Goal: Information Seeking & Learning: Learn about a topic

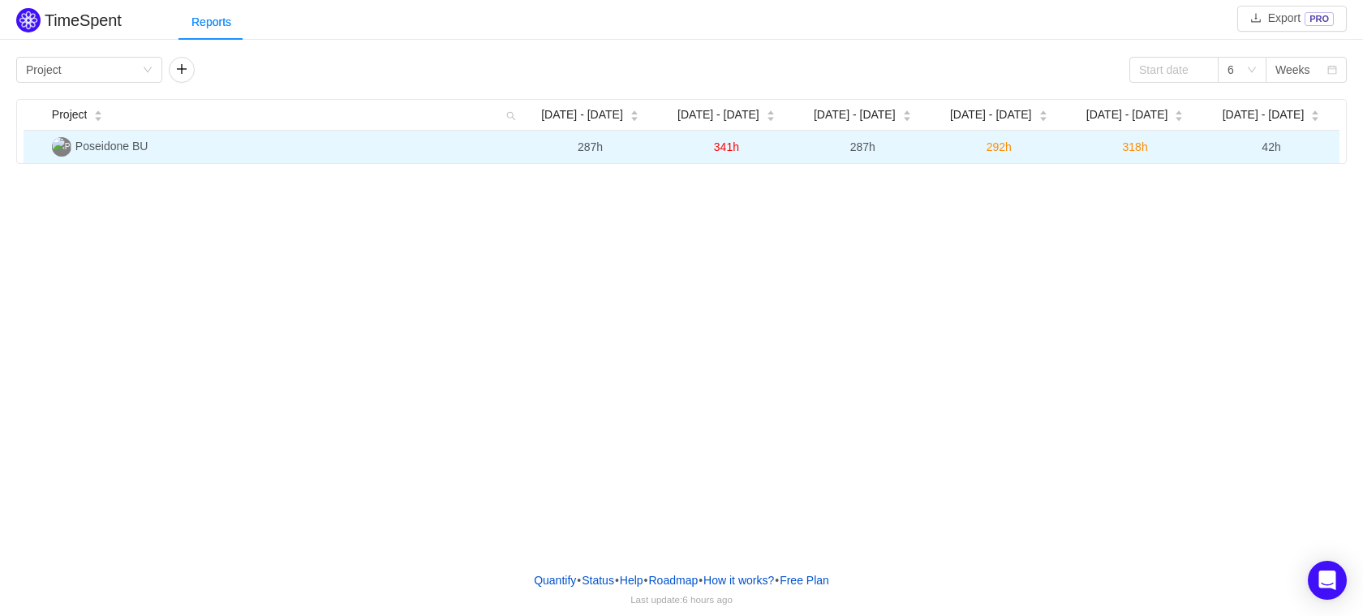
click at [123, 150] on span "Poseidone BU" at bounding box center [111, 146] width 73 height 13
click at [1146, 141] on span "318h" at bounding box center [1135, 146] width 25 height 13
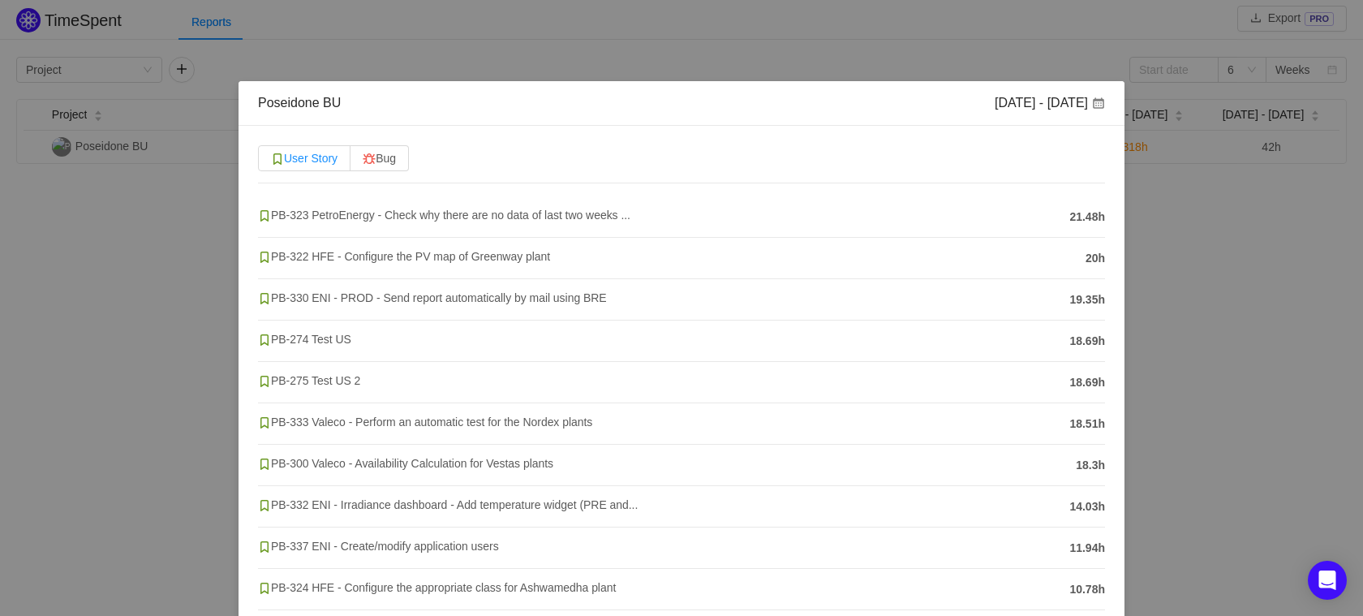
click at [321, 159] on span "User Story" at bounding box center [304, 158] width 67 height 13
click at [271, 162] on input "User Story" at bounding box center [271, 162] width 0 height 0
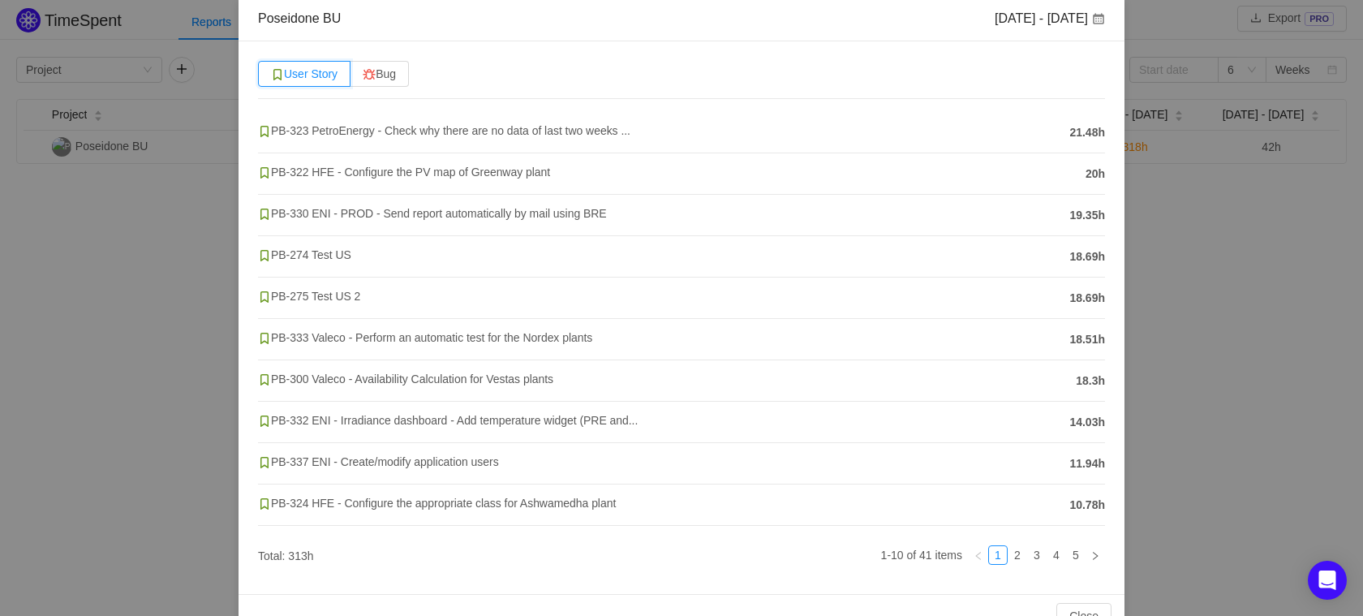
scroll to position [125, 0]
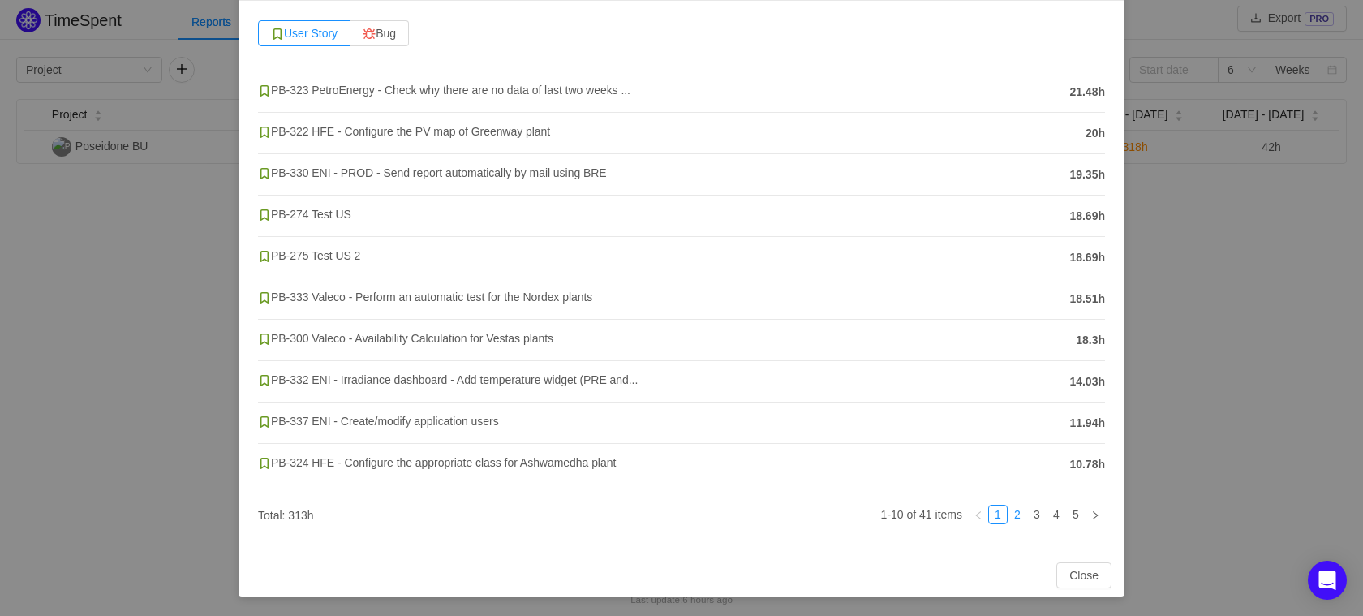
click at [1009, 518] on link "2" at bounding box center [1018, 515] width 18 height 18
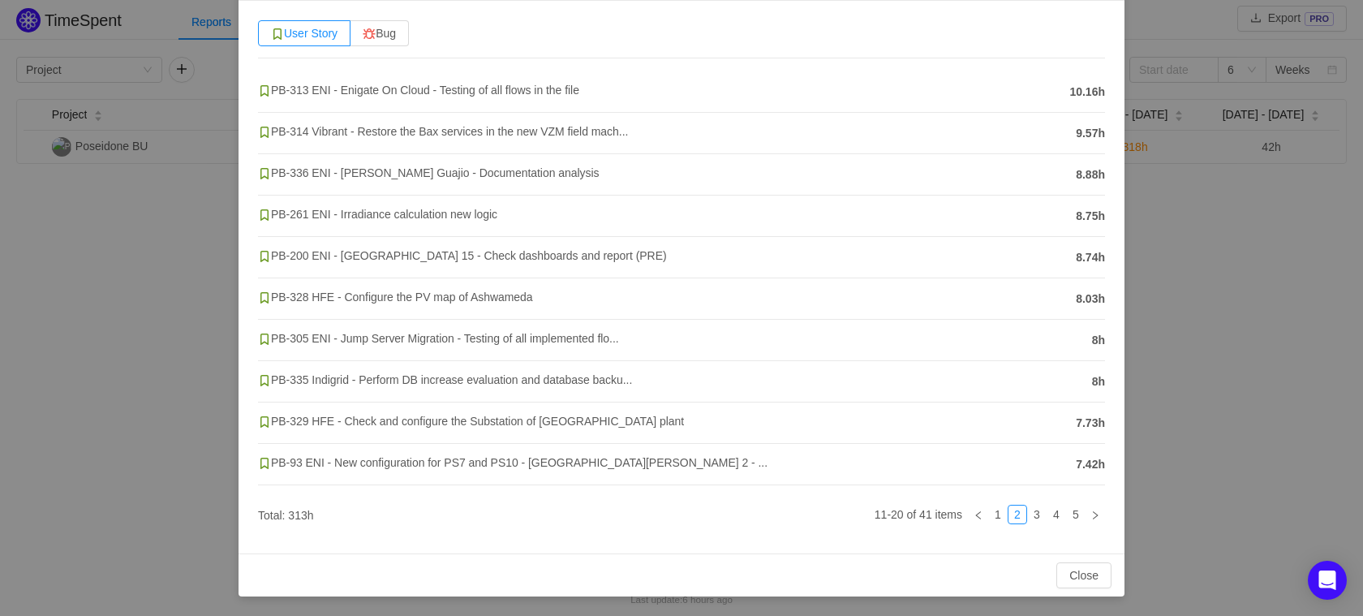
click at [90, 347] on div "Poseidone BU [DATE] - [DATE] User Story Bug PB-313 ENI - Enigate On Cloud - Tes…" at bounding box center [681, 308] width 1363 height 616
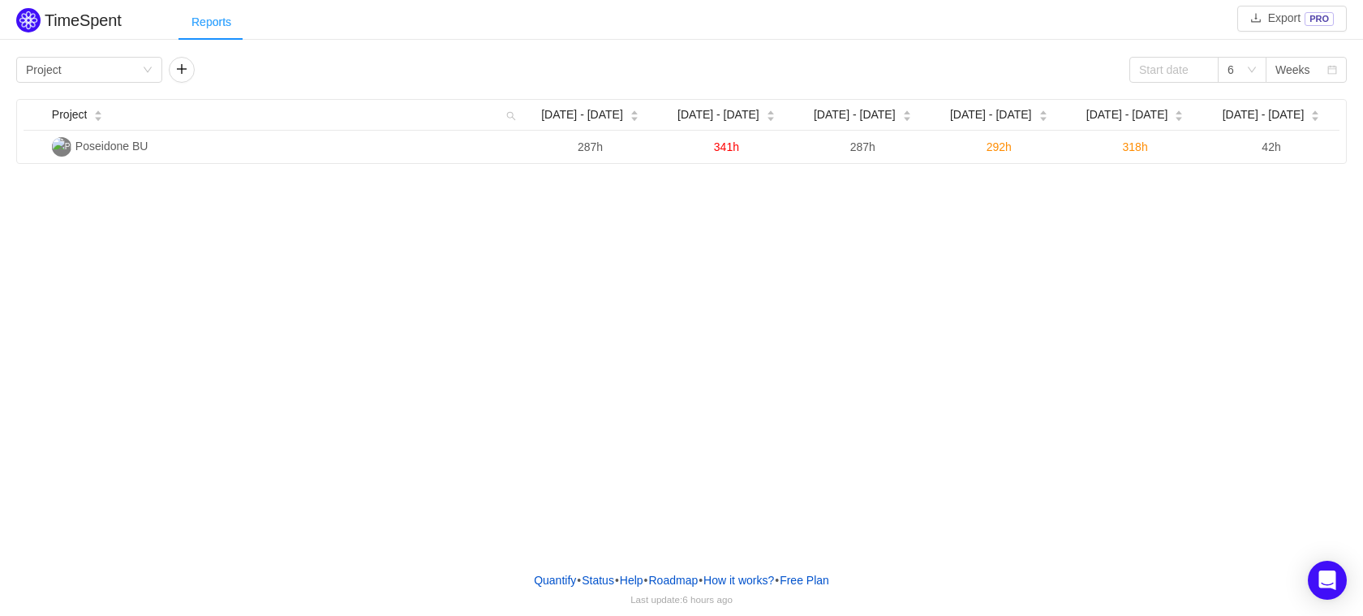
click at [227, 22] on div "Reports" at bounding box center [212, 22] width 66 height 37
click at [91, 67] on div "Group by Project" at bounding box center [84, 70] width 116 height 24
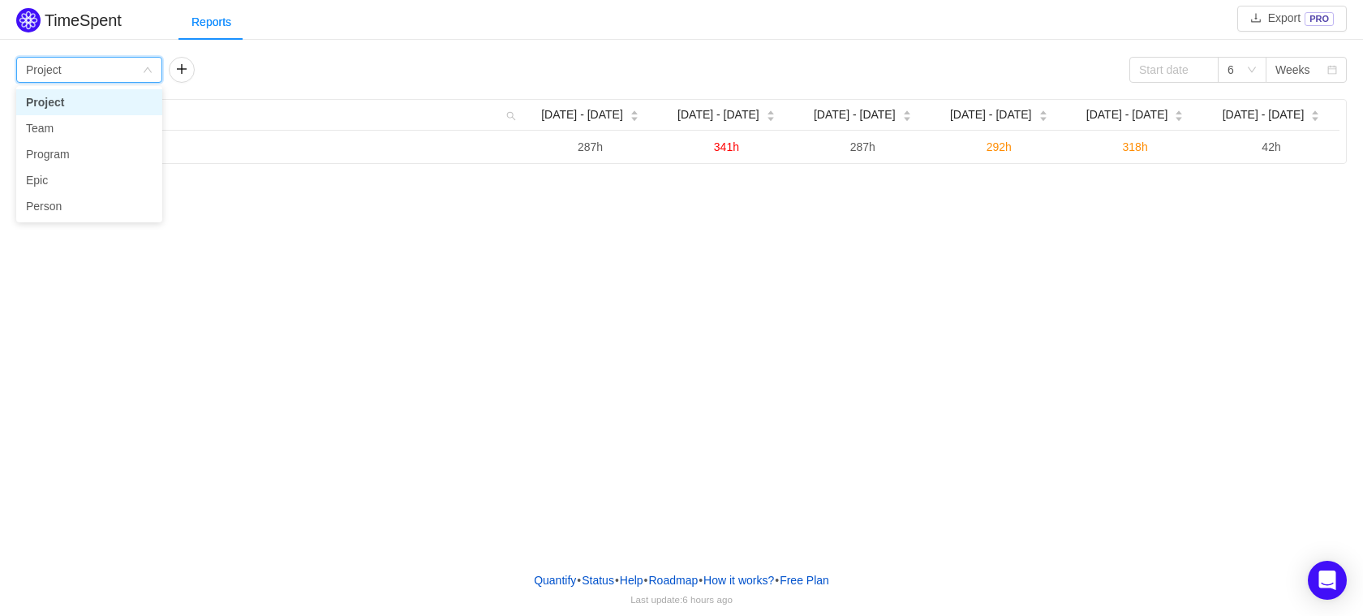
click at [91, 67] on div "Group by Project" at bounding box center [84, 70] width 116 height 24
drag, startPoint x: 815, startPoint y: 311, endPoint x: 883, endPoint y: 168, distance: 158.3
click at [815, 310] on div "TimeSpent Export PRO Reports Group by Project 6 Weeks Project [DATE] - [DATE] A…" at bounding box center [681, 279] width 1363 height 558
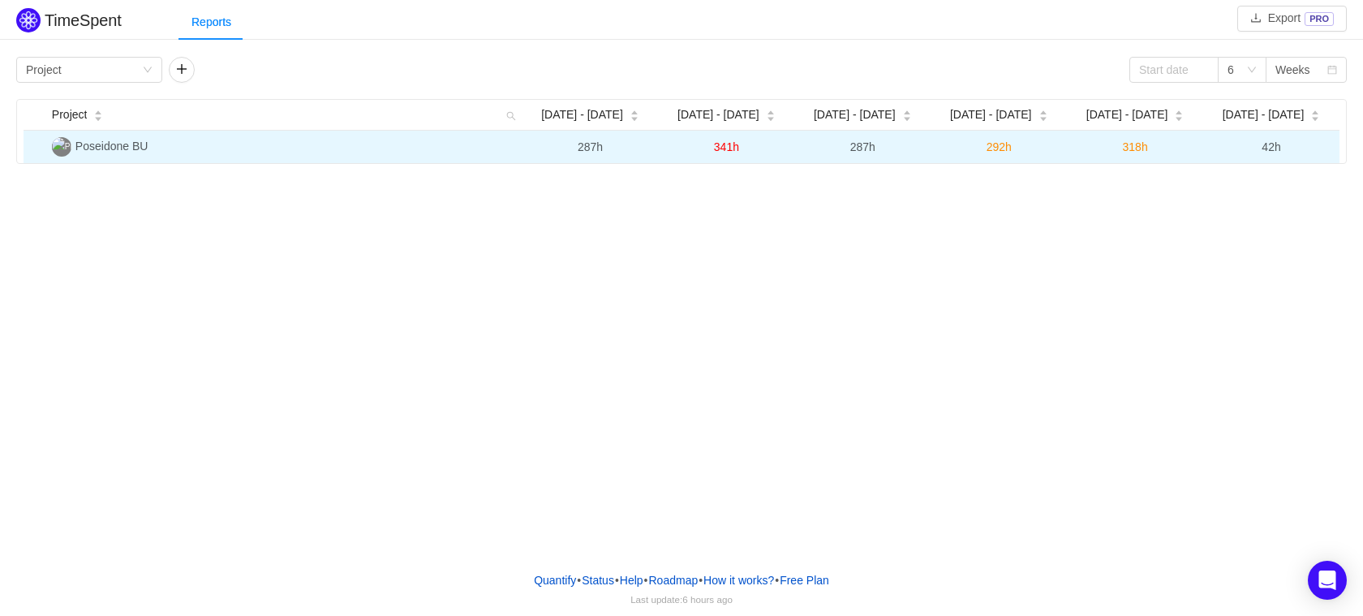
click at [1139, 145] on span "318h" at bounding box center [1135, 146] width 25 height 13
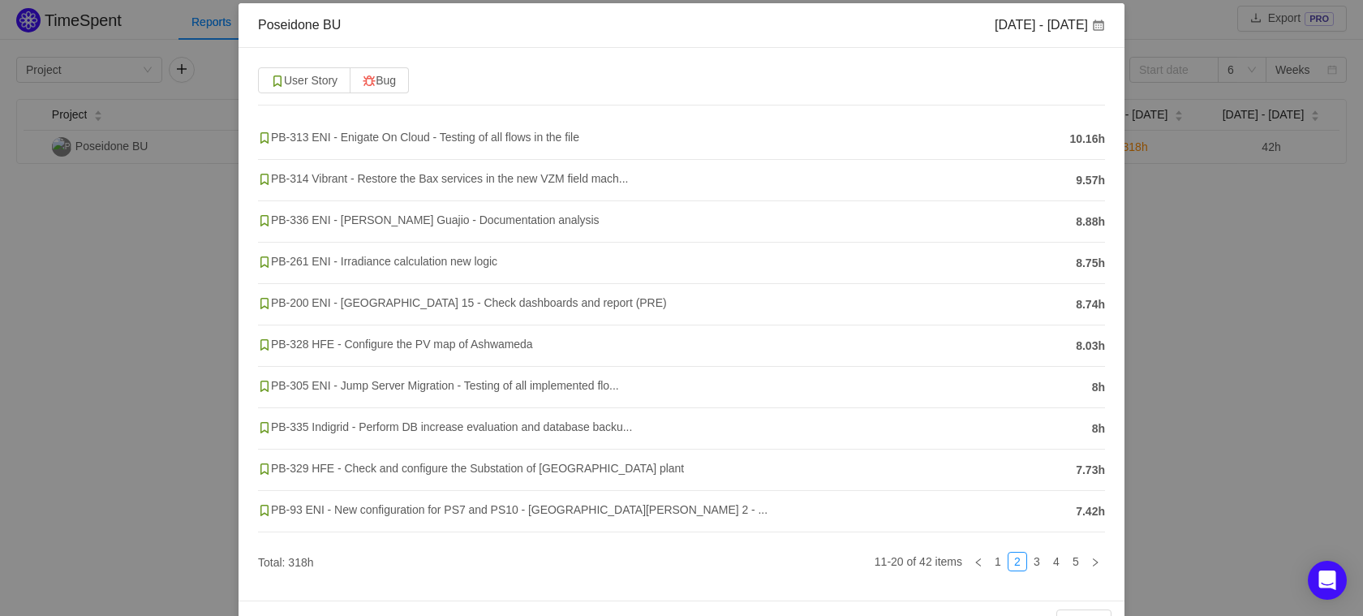
scroll to position [125, 0]
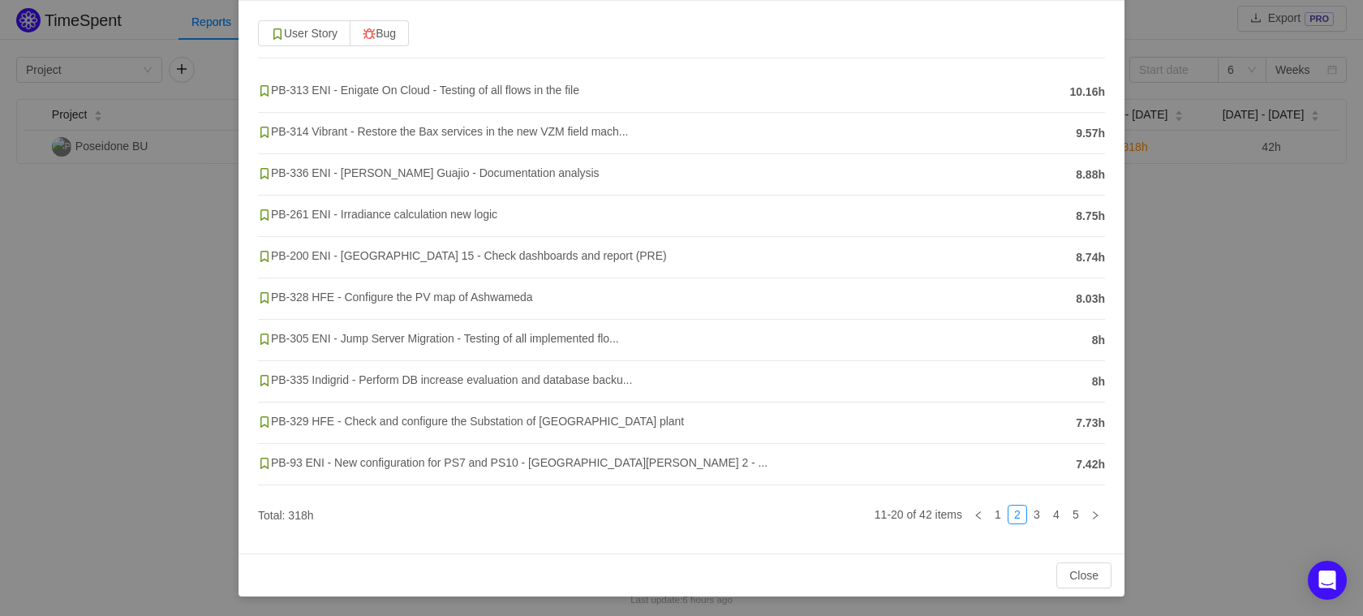
click at [527, 411] on li "PB-329 HFE - Check and configure the Substation of [GEOGRAPHIC_DATA] plant 7.73h" at bounding box center [681, 423] width 847 height 41
click at [527, 416] on span "PB-329 HFE - Check and configure the Substation of [GEOGRAPHIC_DATA] plant" at bounding box center [471, 421] width 426 height 13
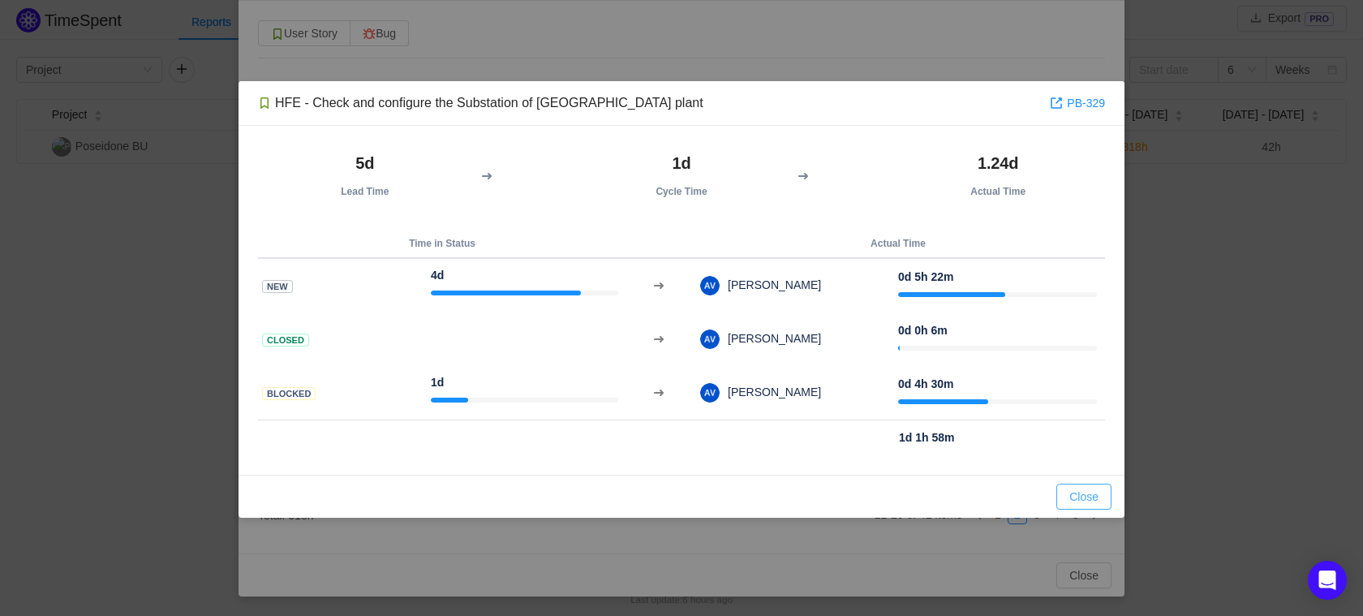
click at [1091, 499] on button "Close" at bounding box center [1084, 497] width 55 height 26
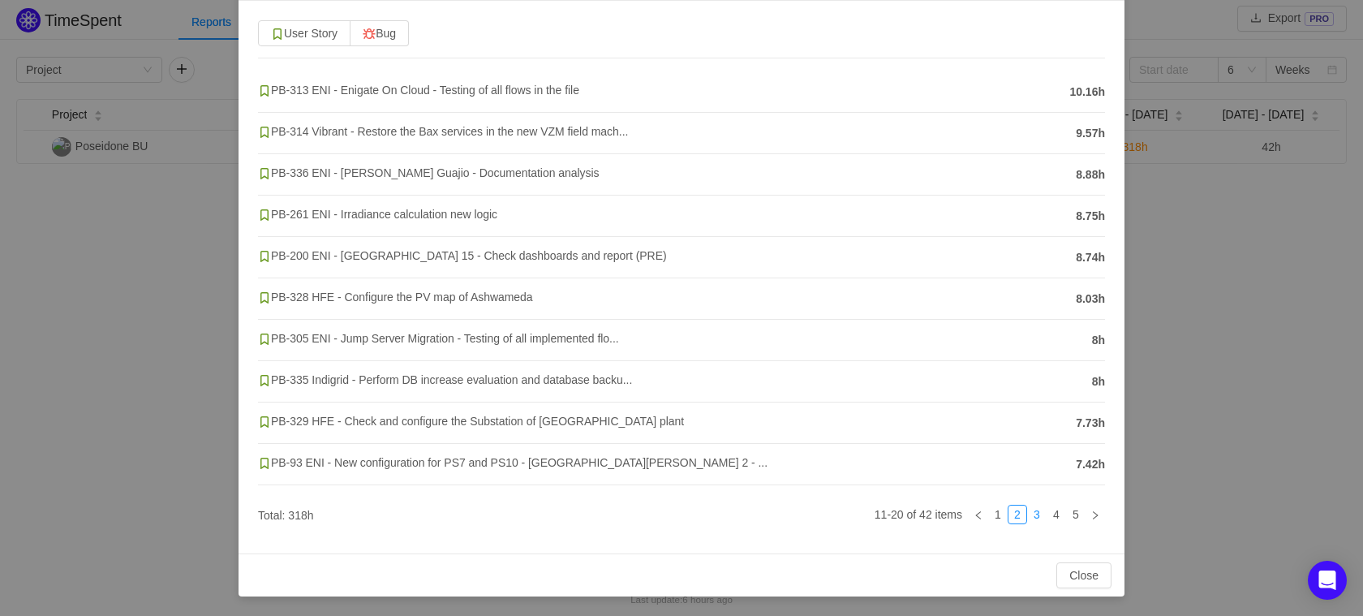
click at [1028, 519] on link "3" at bounding box center [1037, 515] width 18 height 18
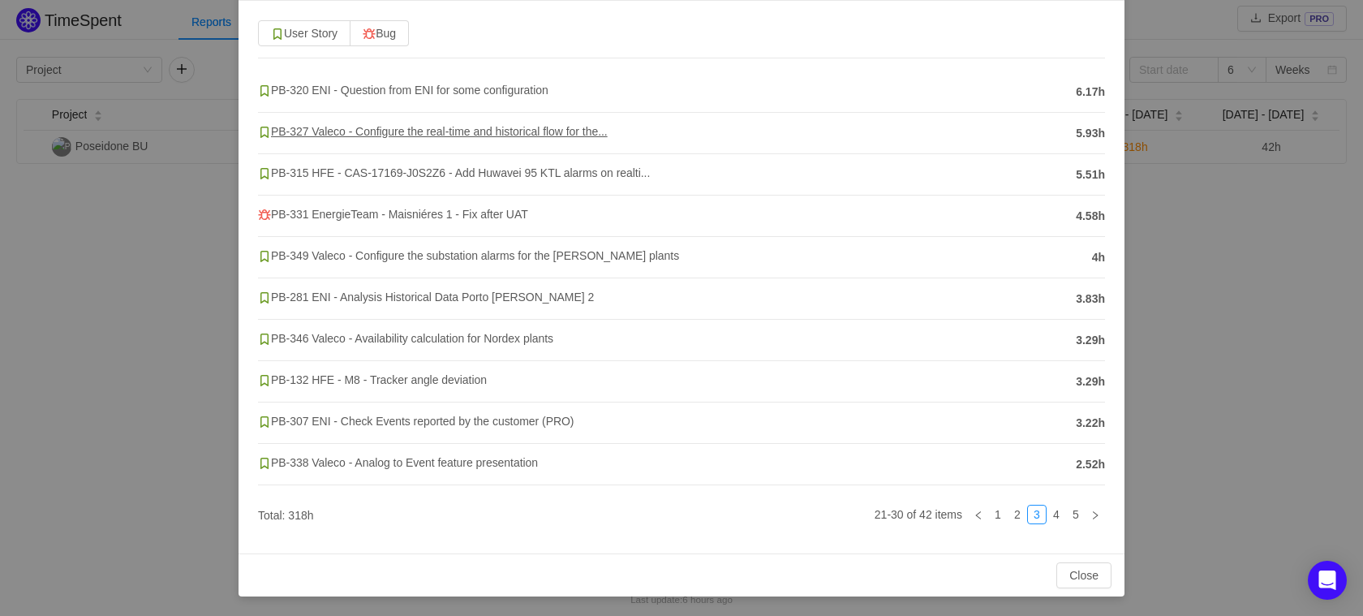
click at [462, 135] on span "PB-327 Valeco - Configure the real-time and historical flow for the..." at bounding box center [433, 131] width 350 height 13
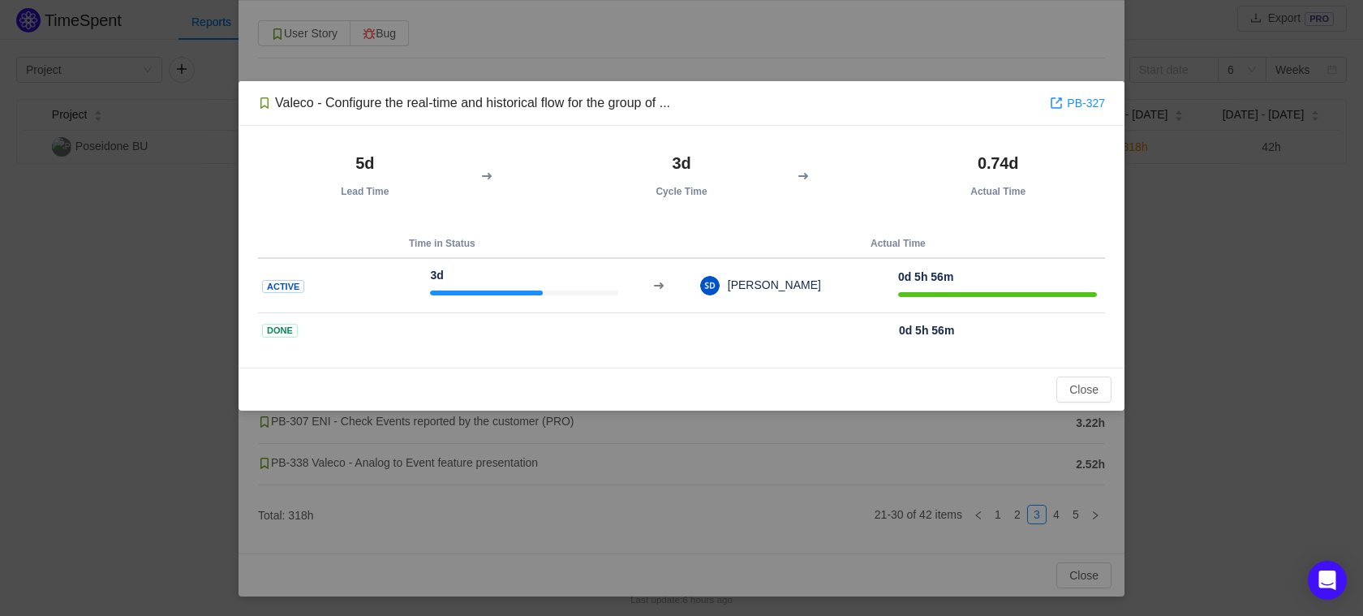
click at [564, 103] on div "Valeco - Configure the real-time and historical flow for the group of ..." at bounding box center [464, 103] width 412 height 18
click at [712, 123] on div "Valeco - Configure the real-time and historical flow for the group of ... PB-327" at bounding box center [682, 103] width 886 height 45
click at [599, 100] on div "Valeco - Configure the real-time and historical flow for the group of ..." at bounding box center [464, 103] width 412 height 18
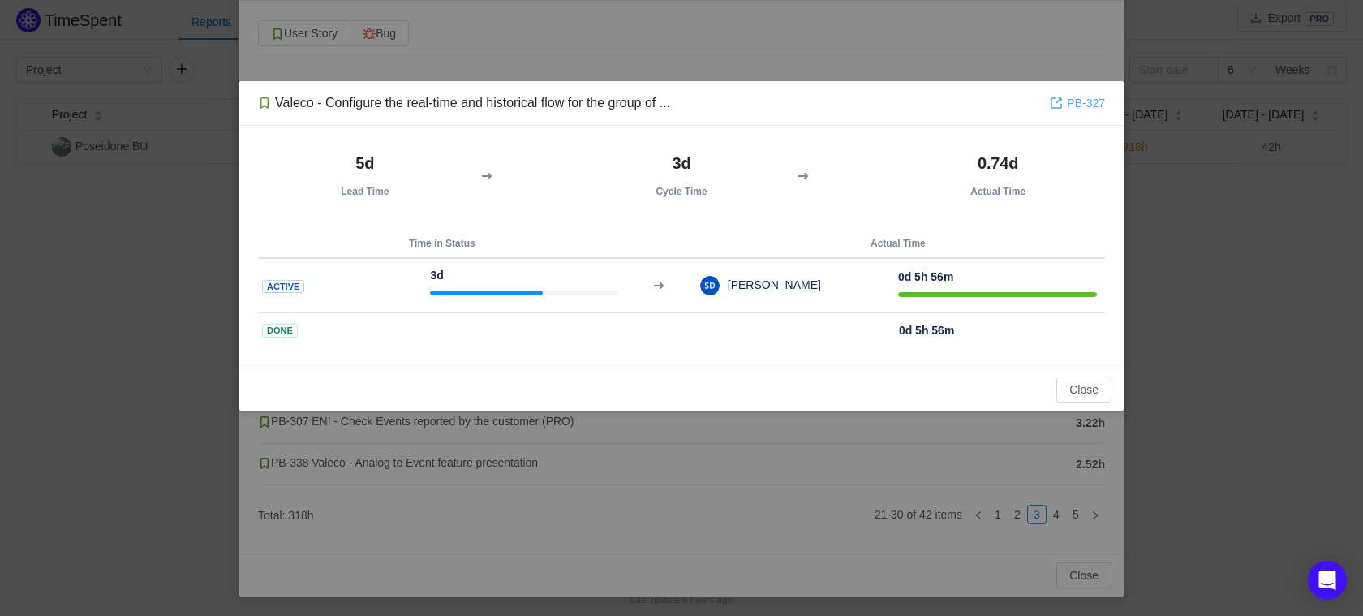
click at [1100, 101] on link "PB-327" at bounding box center [1077, 103] width 55 height 18
click at [94, 269] on div "Valeco - Configure the real-time and historical flow for the group of ... PB-32…" at bounding box center [681, 308] width 1363 height 616
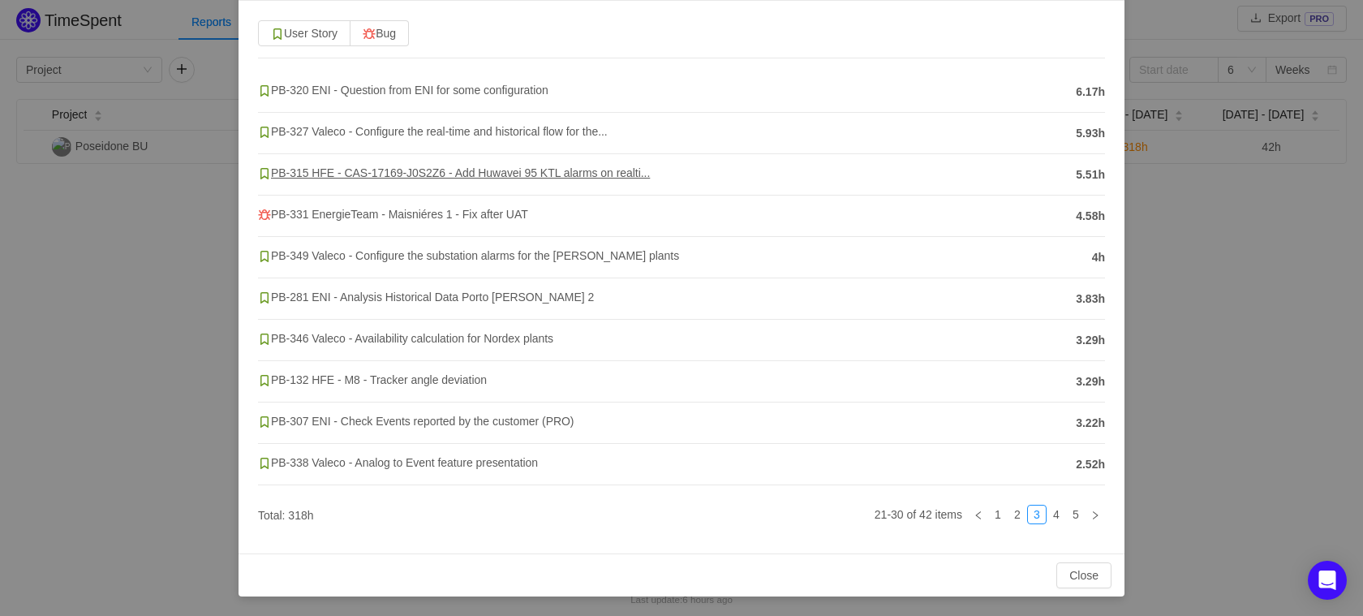
click at [479, 174] on span "PB-315 HFE - CAS-17169-J0S2Z6 - Add Huwavei 95 KTL alarms on realti..." at bounding box center [454, 172] width 392 height 13
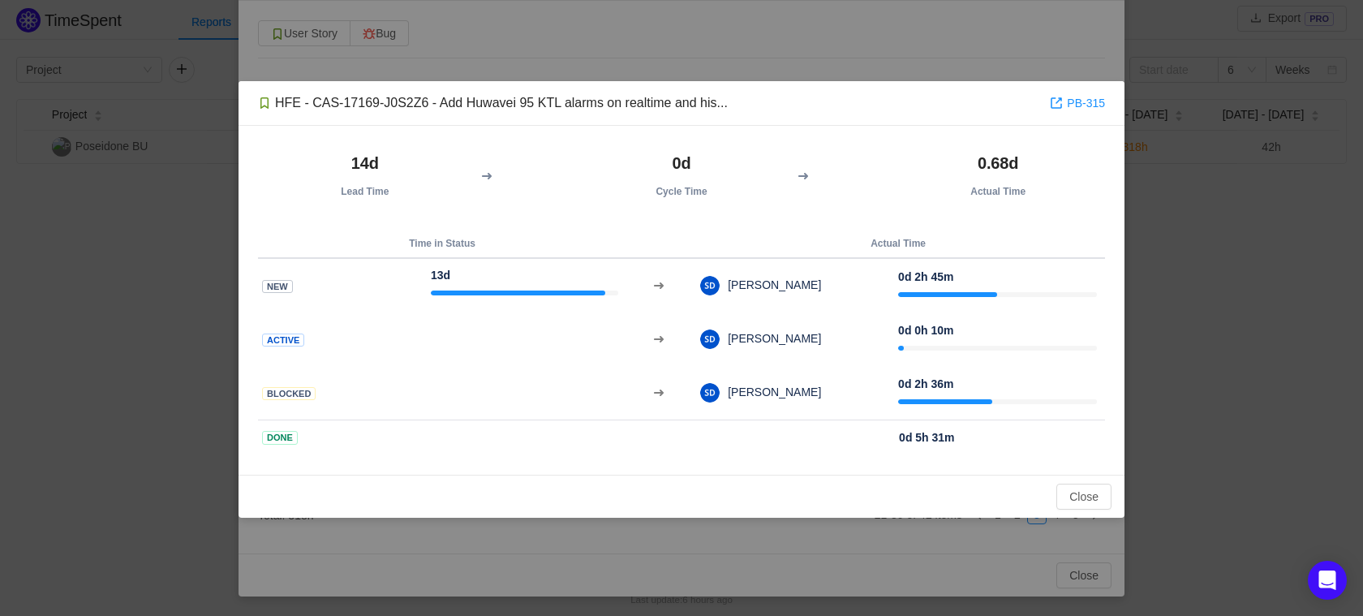
click at [484, 109] on div "HFE - CAS-17169-J0S2Z6 - Add Huwavei 95 KTL alarms on realtime and his..." at bounding box center [493, 103] width 470 height 18
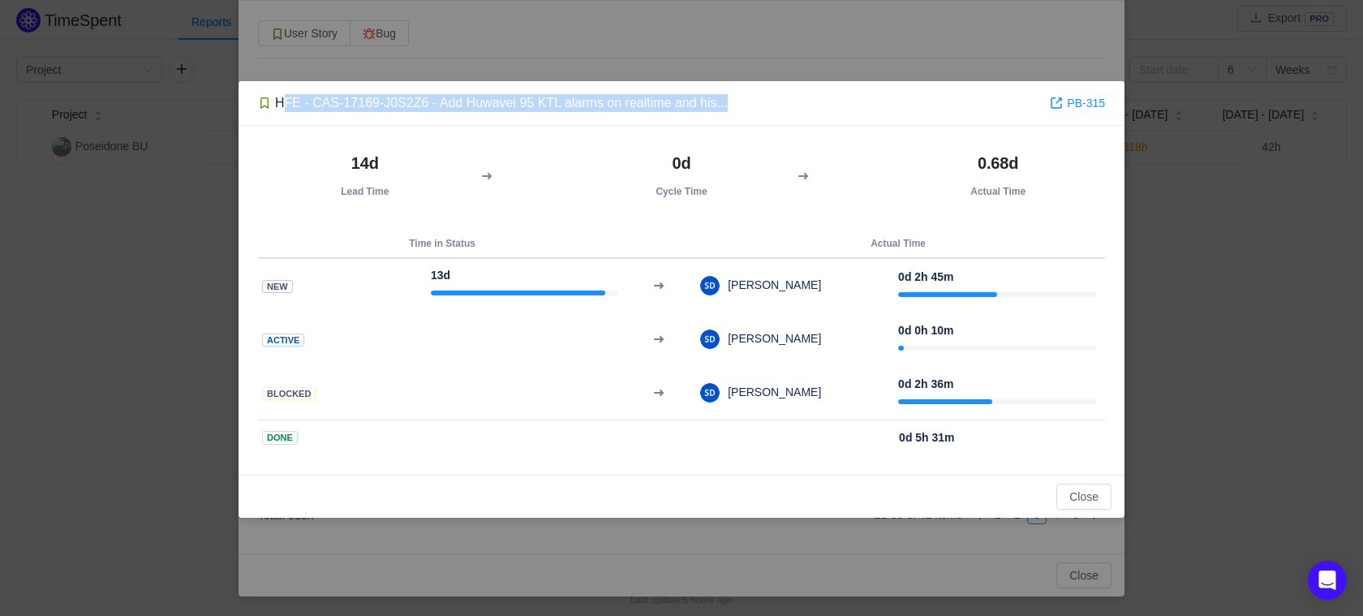
click at [484, 109] on div "HFE - CAS-17169-J0S2Z6 - Add Huwavei 95 KTL alarms on realtime and his..." at bounding box center [493, 103] width 470 height 18
copy div "HFE - CAS-17169-J0S2Z6 - Add Huwavei 95 KTL alarms on realtime and his..."
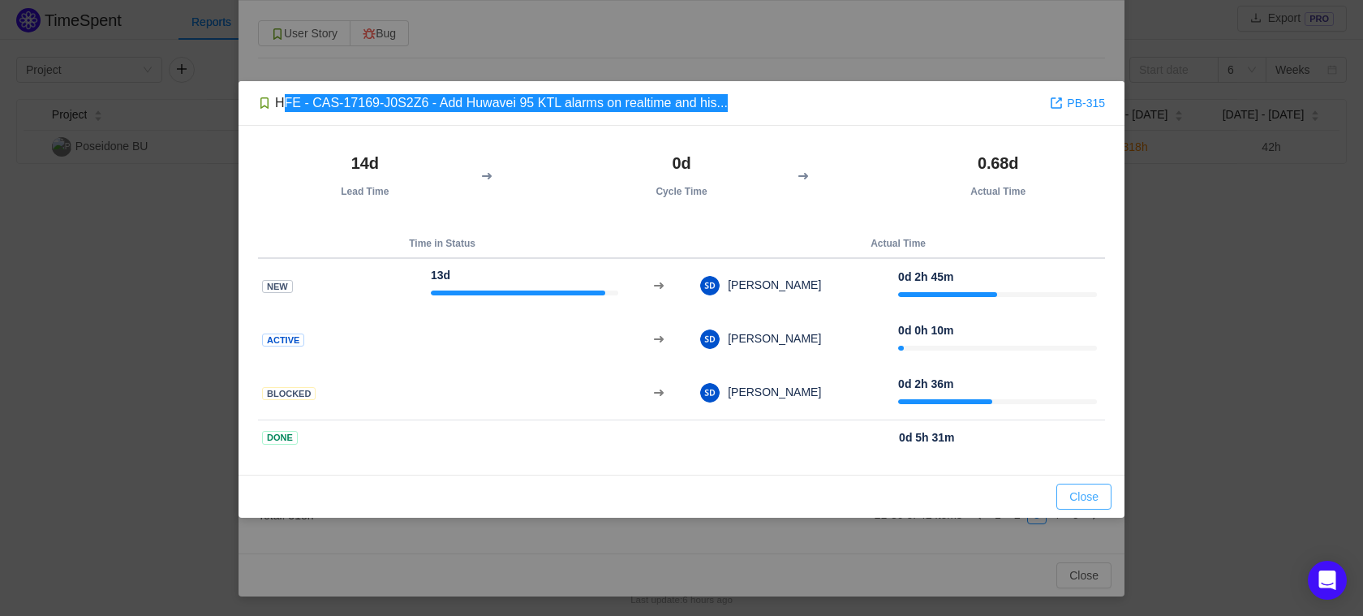
click at [1080, 497] on button "Close" at bounding box center [1084, 497] width 55 height 26
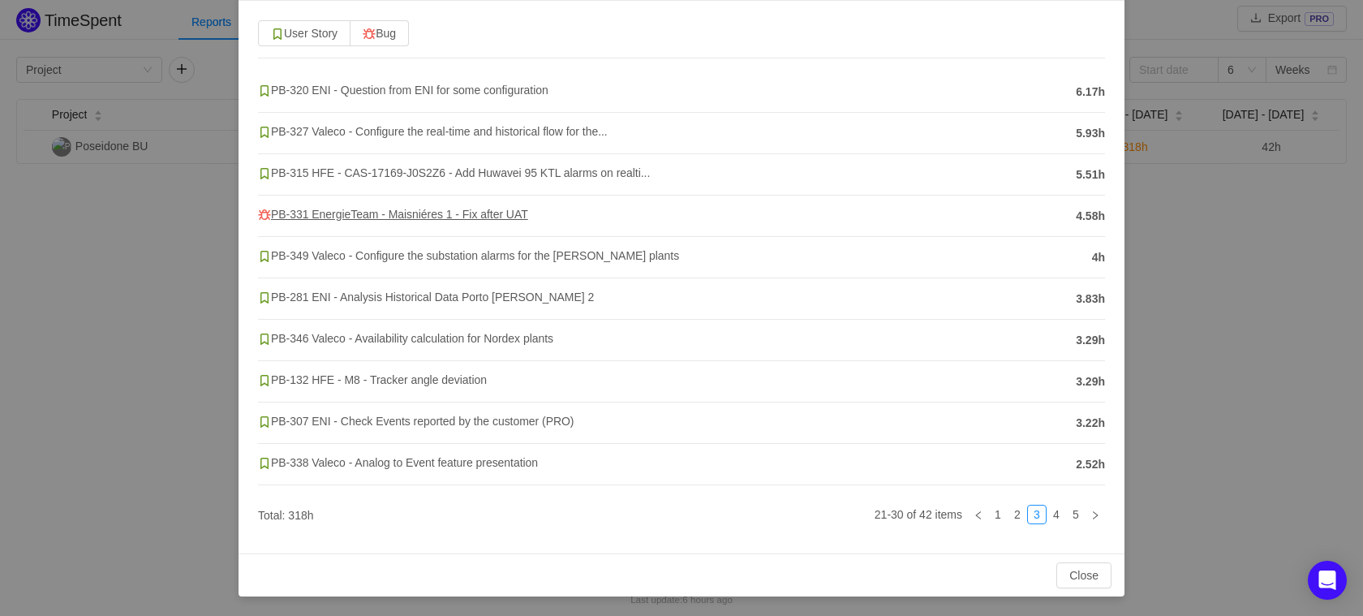
click at [424, 219] on span "PB-331 EnergieTeam - Maisniéres 1 - Fix after UAT" at bounding box center [393, 214] width 270 height 13
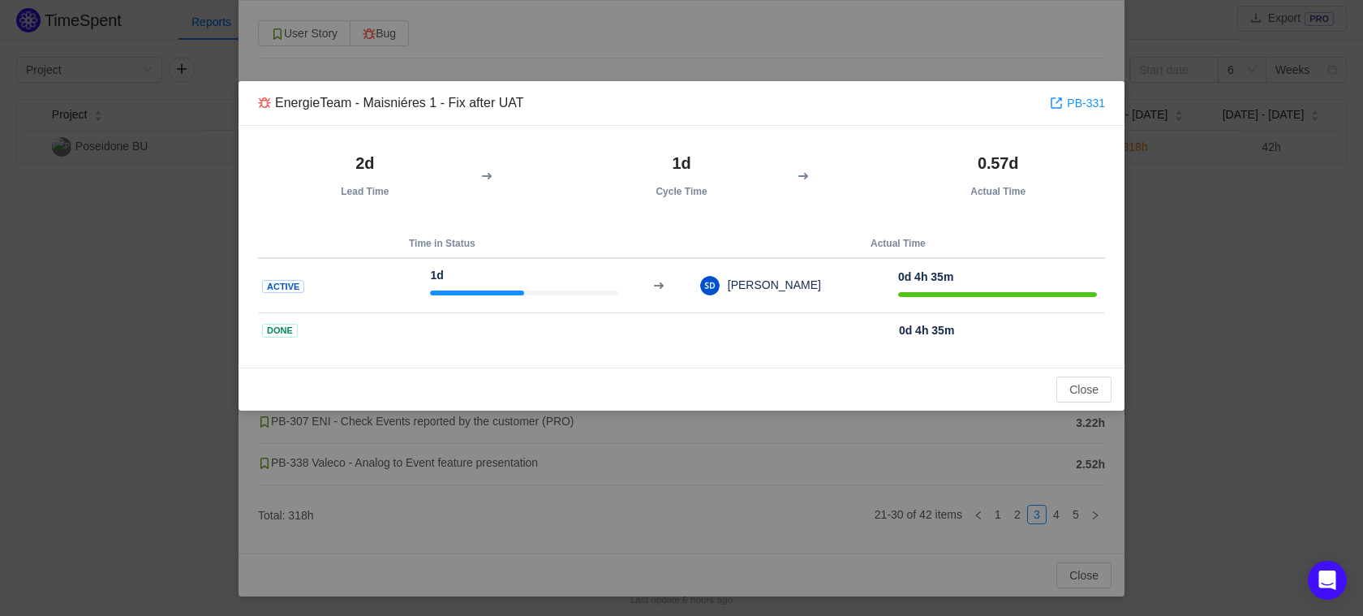
click at [443, 99] on div "EnergieTeam - Maisniéres 1 - Fix after UAT" at bounding box center [390, 103] width 265 height 18
copy div "EnergieTeam - Maisniéres 1 - Fix after UAT"
click at [1093, 400] on button "Close" at bounding box center [1084, 390] width 55 height 26
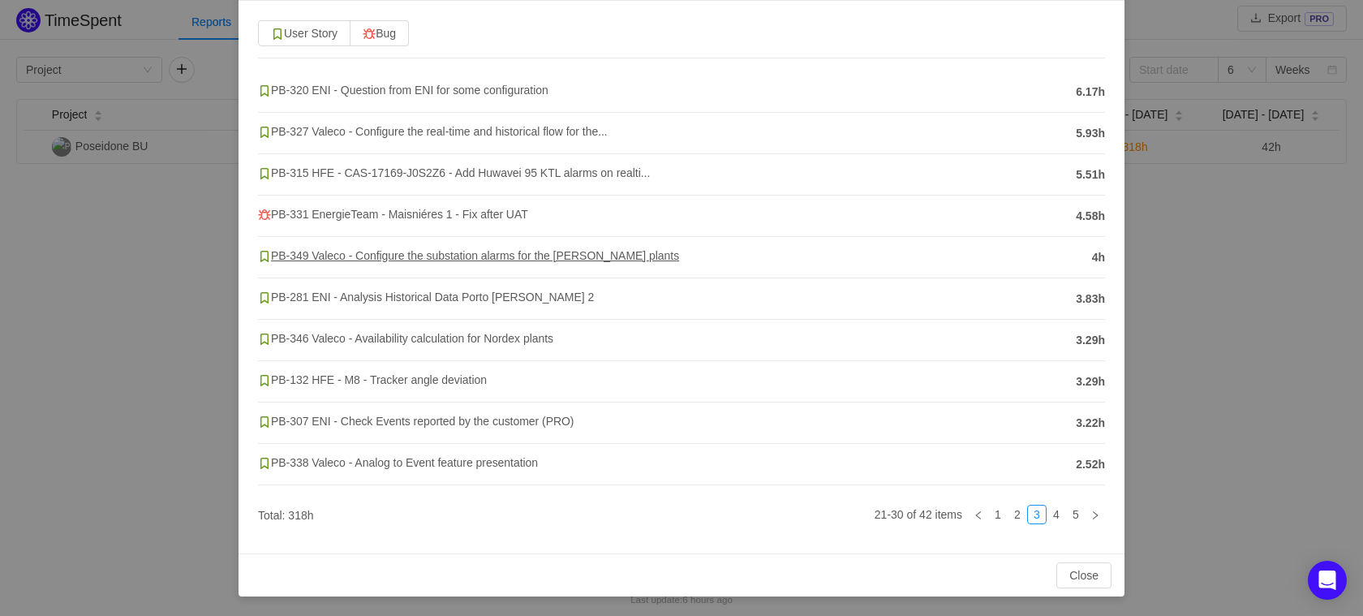
click at [409, 256] on span "PB-349 Valeco - Configure the substation alarms for the [PERSON_NAME] plants" at bounding box center [468, 255] width 421 height 13
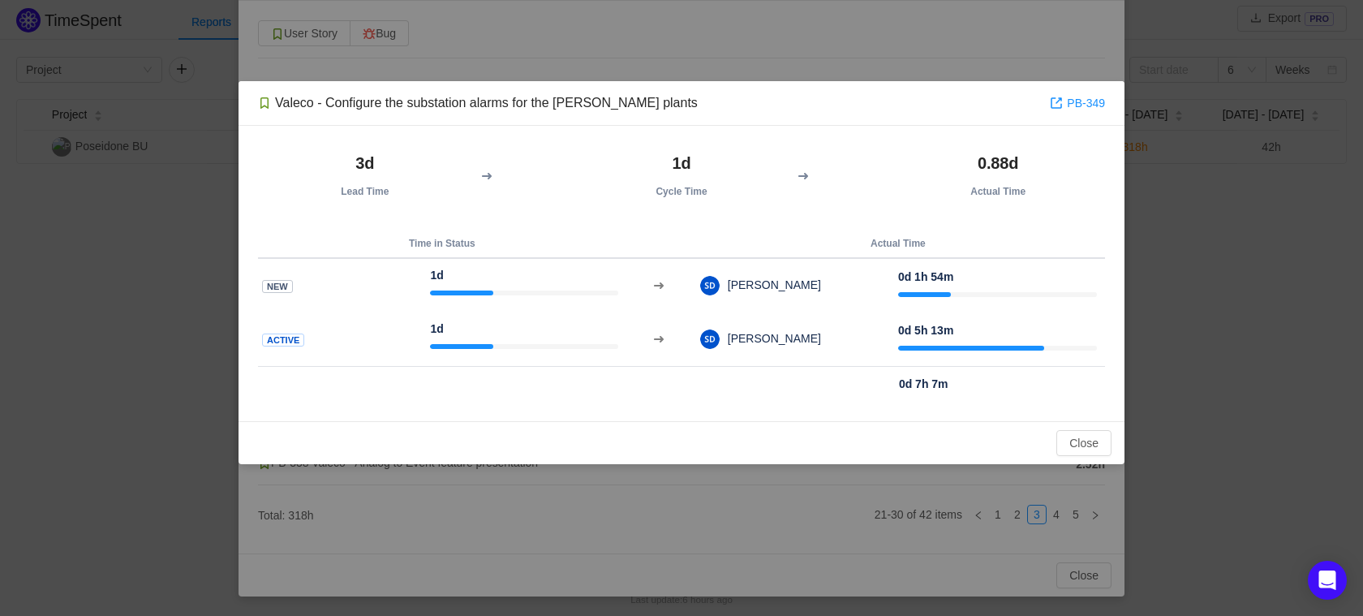
click at [817, 562] on div "Valeco - Configure the substation alarms for the [PERSON_NAME] plants PB-349 3d…" at bounding box center [681, 308] width 1363 height 616
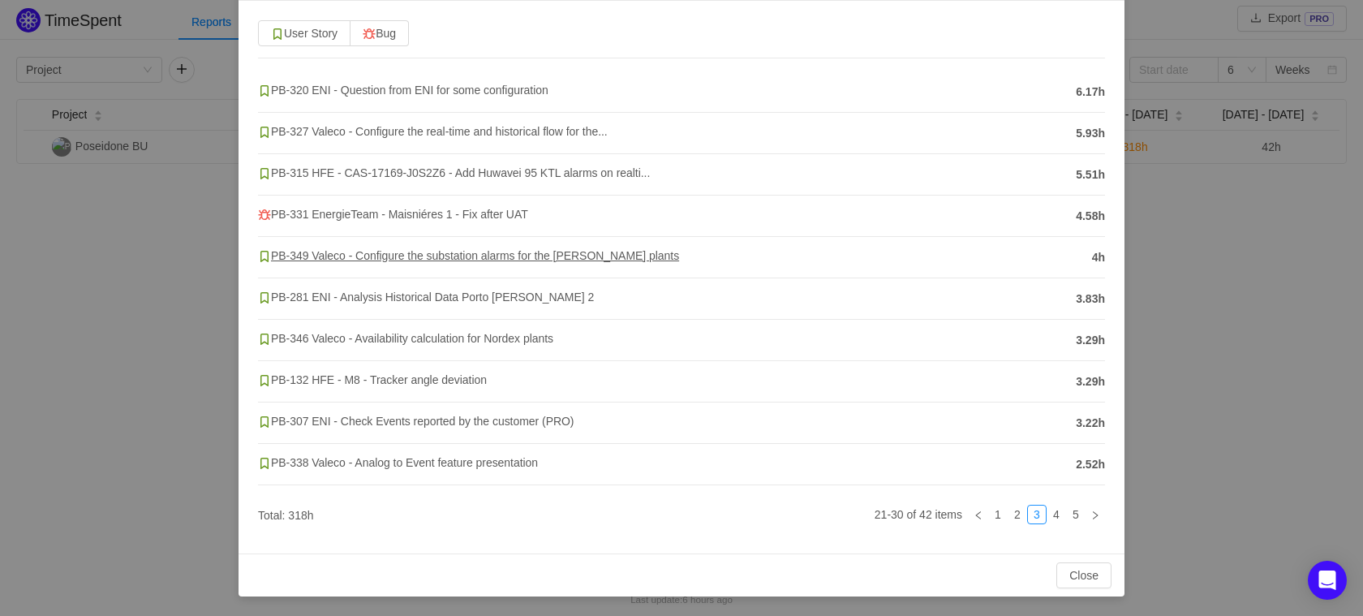
click at [430, 255] on span "PB-349 Valeco - Configure the substation alarms for the [PERSON_NAME] plants" at bounding box center [468, 255] width 421 height 13
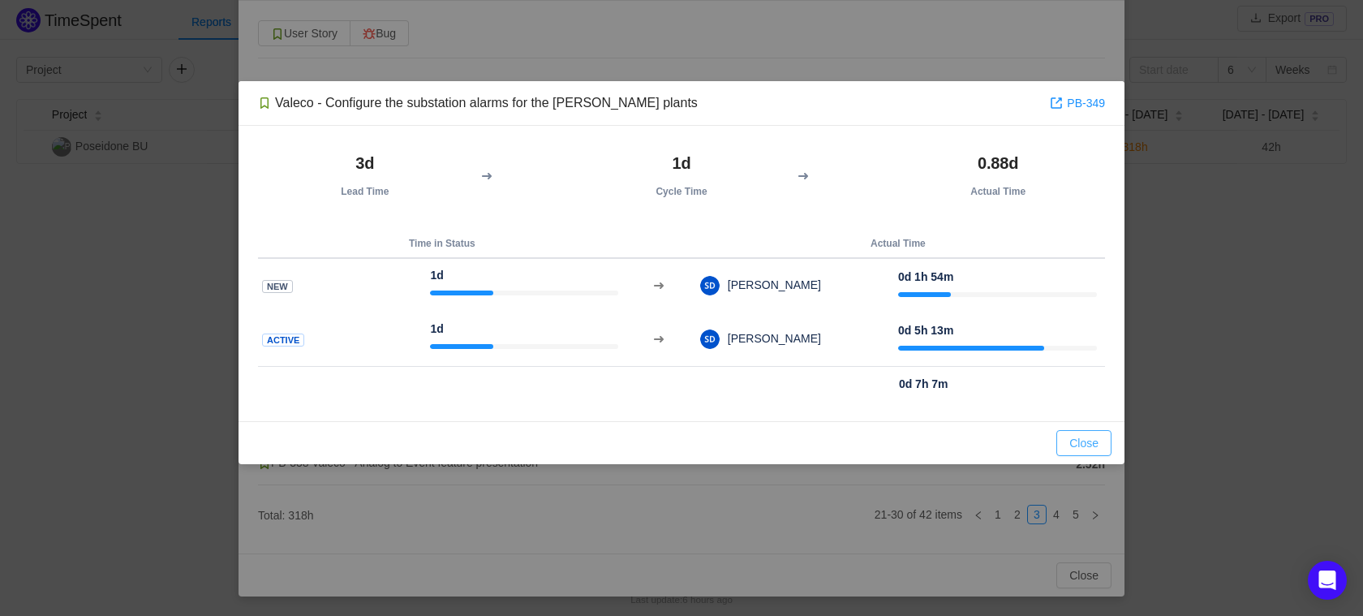
click at [1074, 443] on button "Close" at bounding box center [1084, 443] width 55 height 26
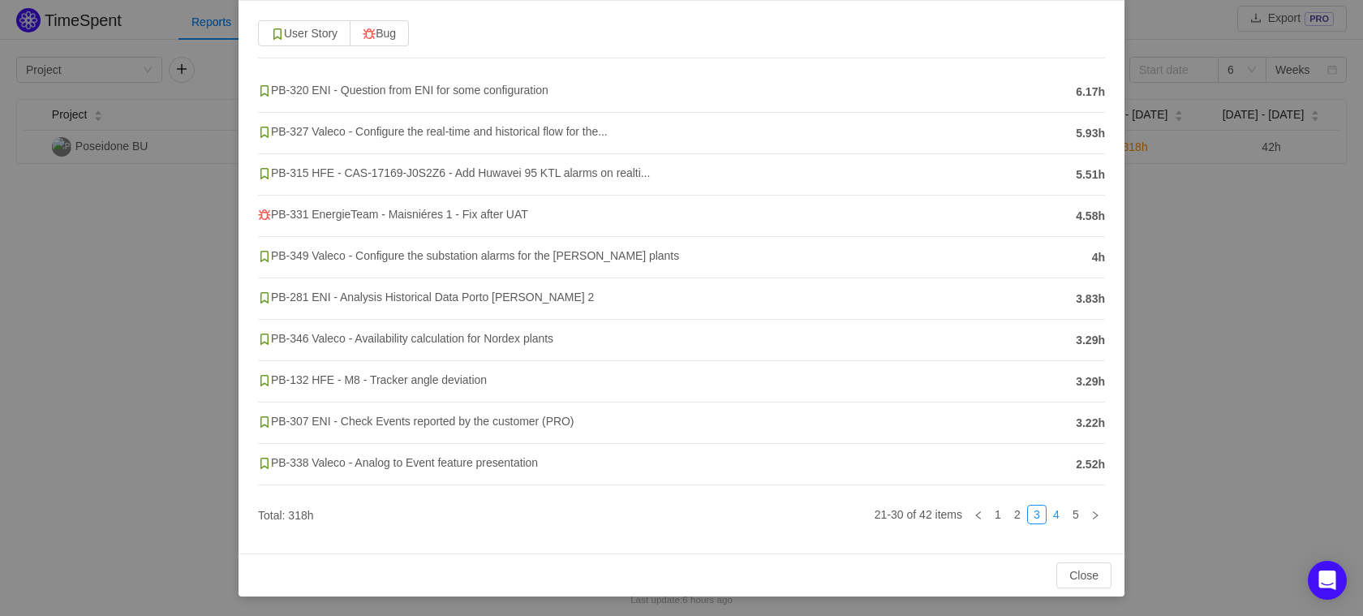
click at [1048, 519] on link "4" at bounding box center [1057, 515] width 18 height 18
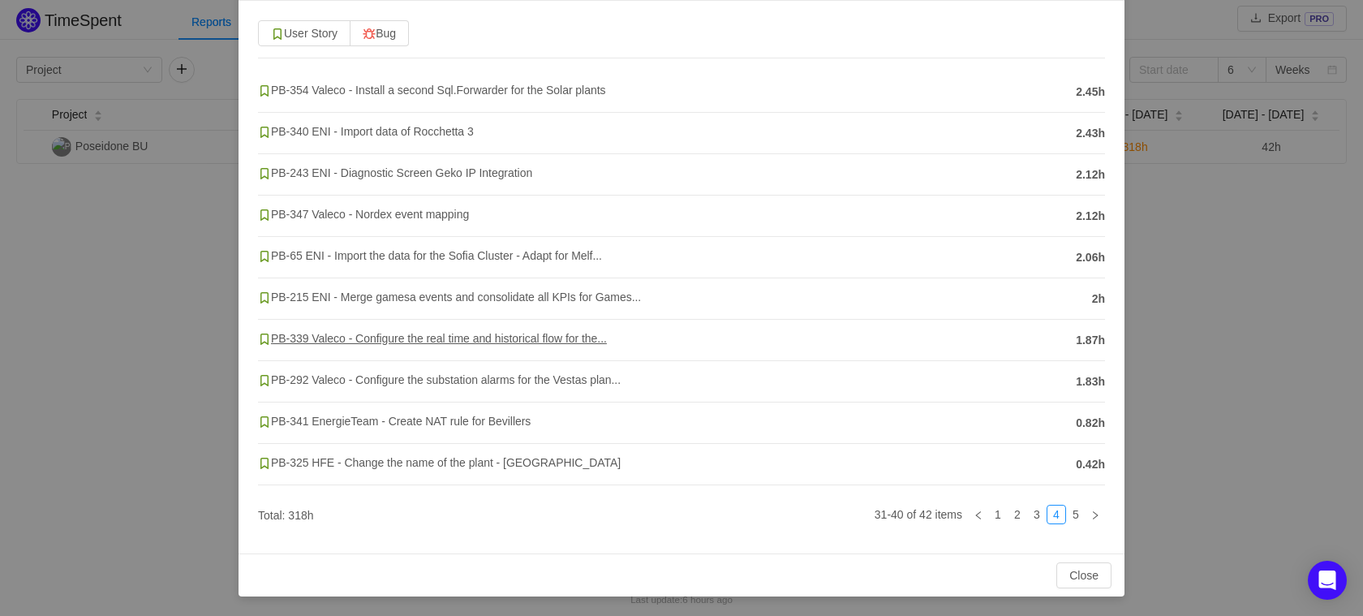
click at [417, 336] on span "PB-339 Valeco - Configure the real time and historical flow for the..." at bounding box center [432, 338] width 349 height 13
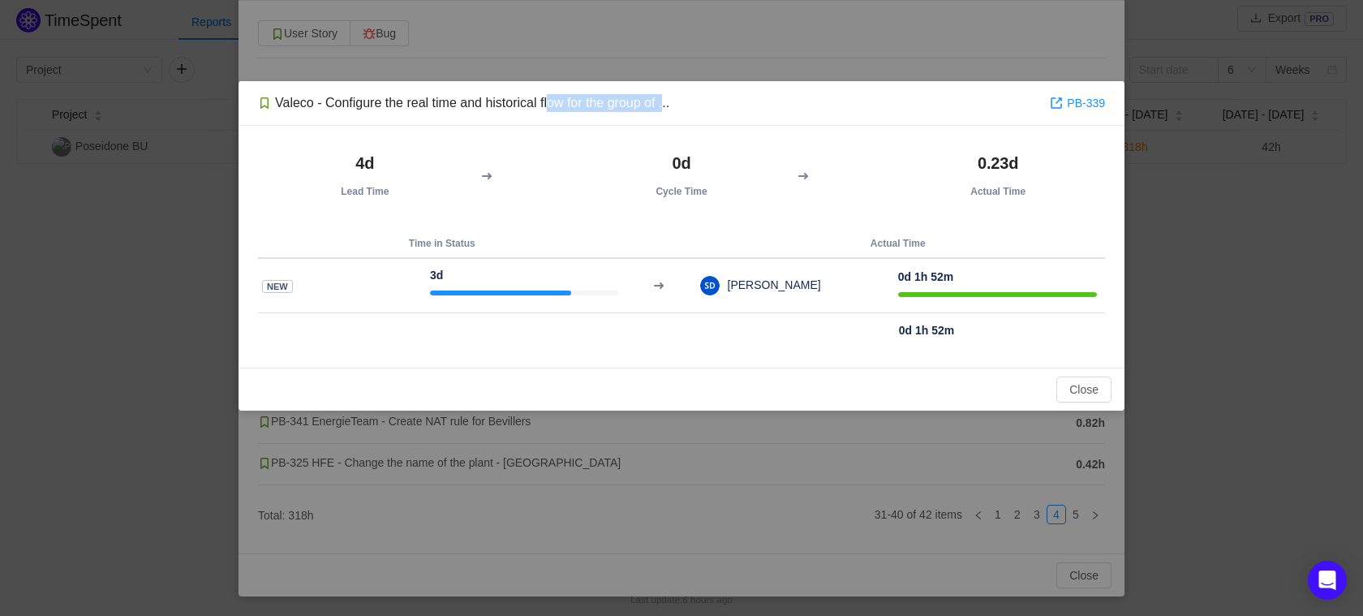
drag, startPoint x: 554, startPoint y: 105, endPoint x: 674, endPoint y: 105, distance: 120.1
click at [669, 105] on div "Valeco - Configure the real time and historical flow for the group of ..." at bounding box center [463, 103] width 411 height 18
click at [651, 110] on div "Valeco - Configure the real time and historical flow for the group of ..." at bounding box center [463, 103] width 411 height 18
click at [1066, 101] on link "PB-339" at bounding box center [1077, 103] width 55 height 18
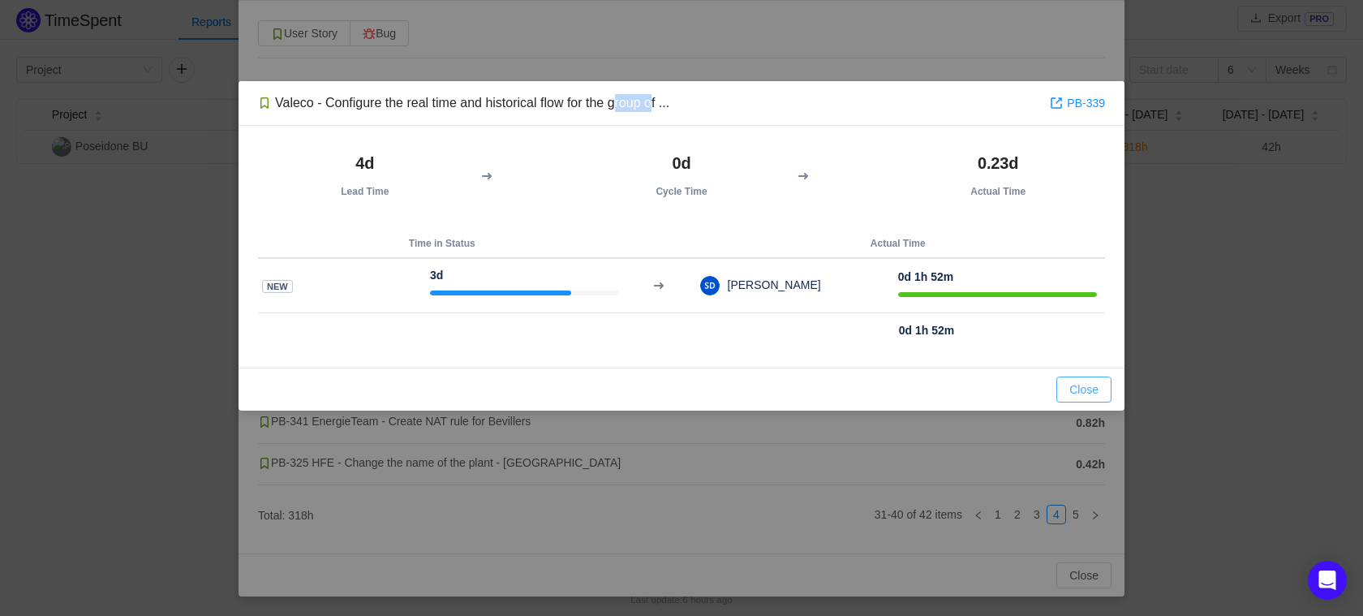
drag, startPoint x: 1084, startPoint y: 385, endPoint x: 1073, endPoint y: 381, distance: 12.1
click at [1084, 385] on button "Close" at bounding box center [1084, 390] width 55 height 26
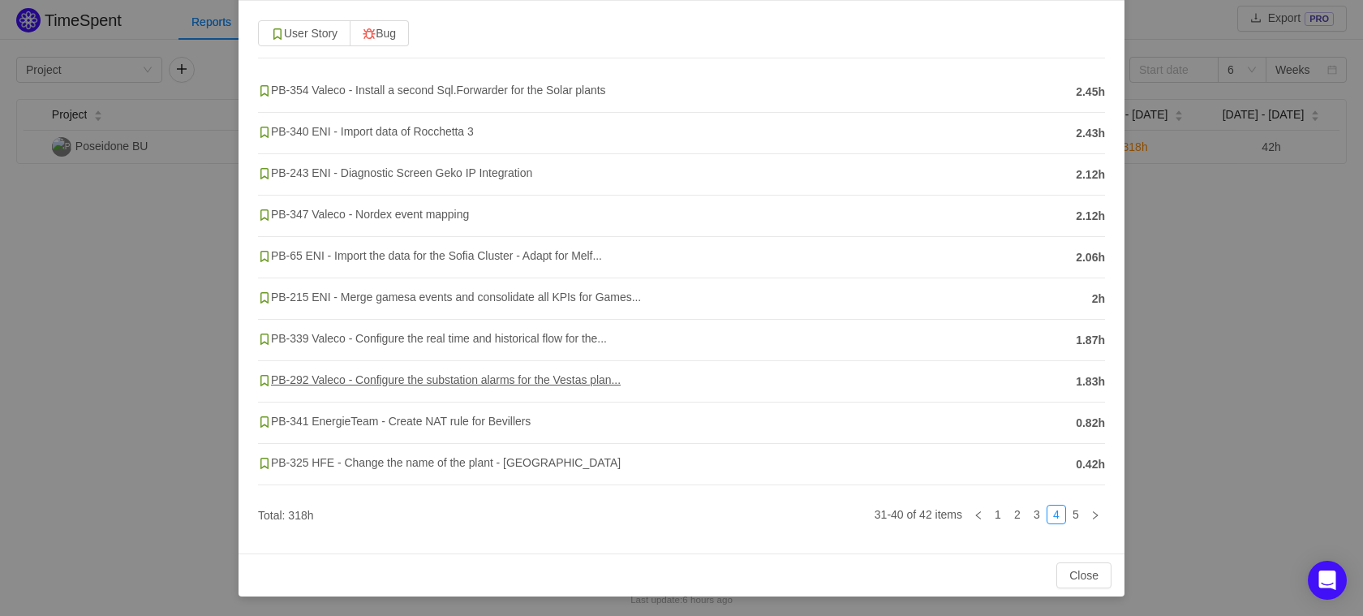
click at [441, 380] on span "PB-292 Valeco - Configure the substation alarms for the Vestas plan..." at bounding box center [439, 379] width 363 height 13
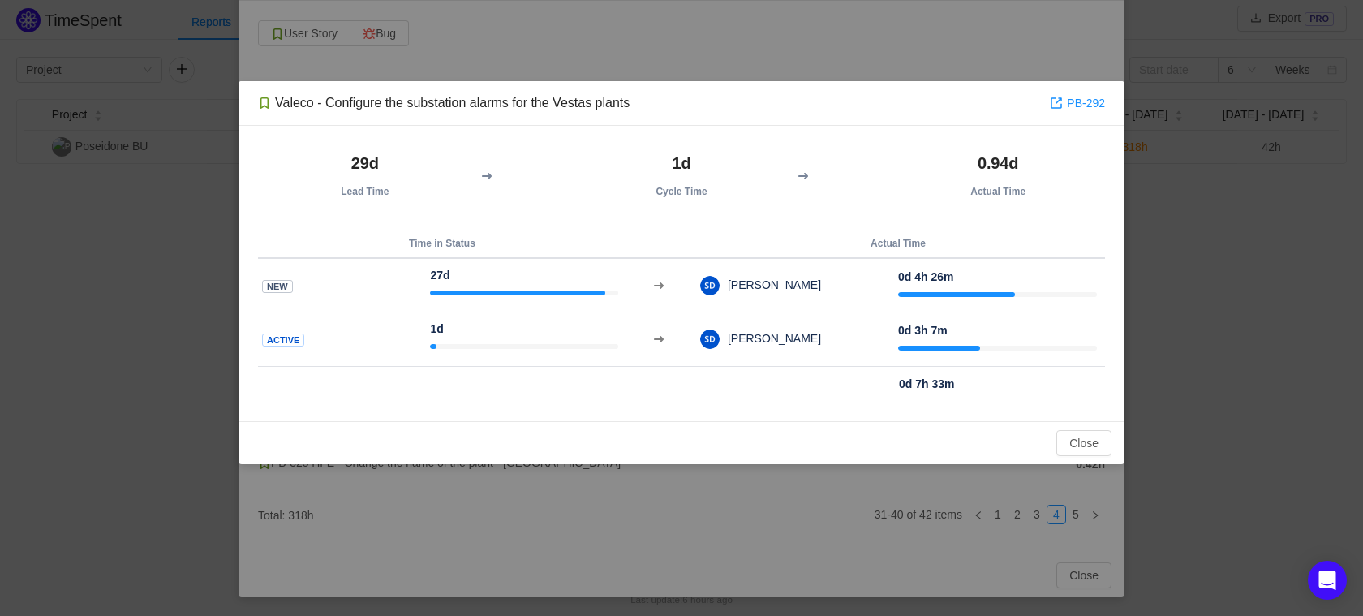
click at [471, 96] on div "Valeco - Configure the substation alarms for the Vestas plants" at bounding box center [444, 103] width 372 height 18
copy div "Valeco - Configure the substation alarms for the Vestas plants"
click at [1113, 439] on div "Close OK" at bounding box center [682, 442] width 886 height 43
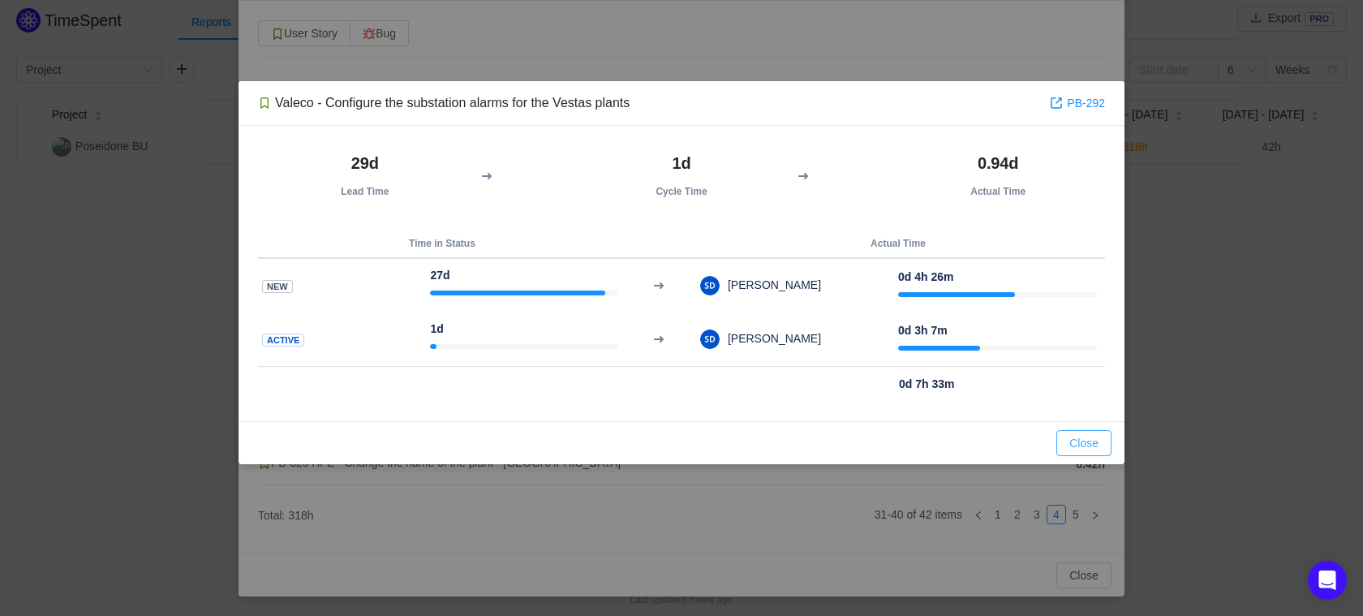
click at [1099, 446] on button "Close" at bounding box center [1084, 443] width 55 height 26
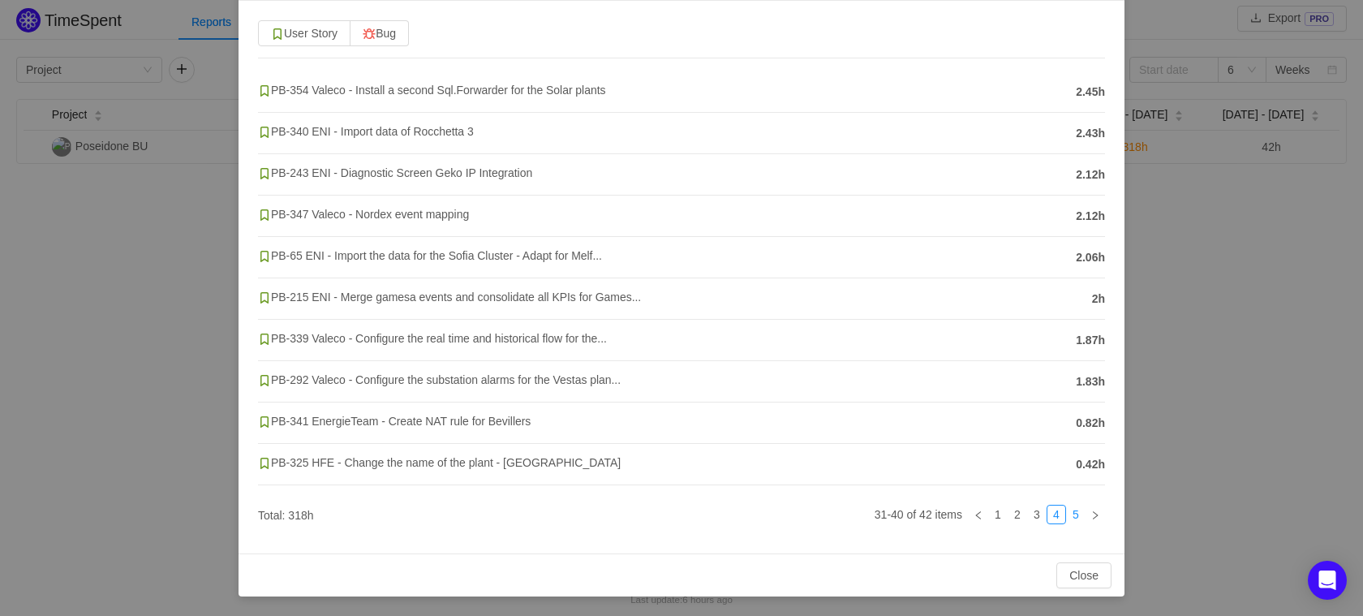
click at [1068, 514] on link "5" at bounding box center [1076, 515] width 18 height 18
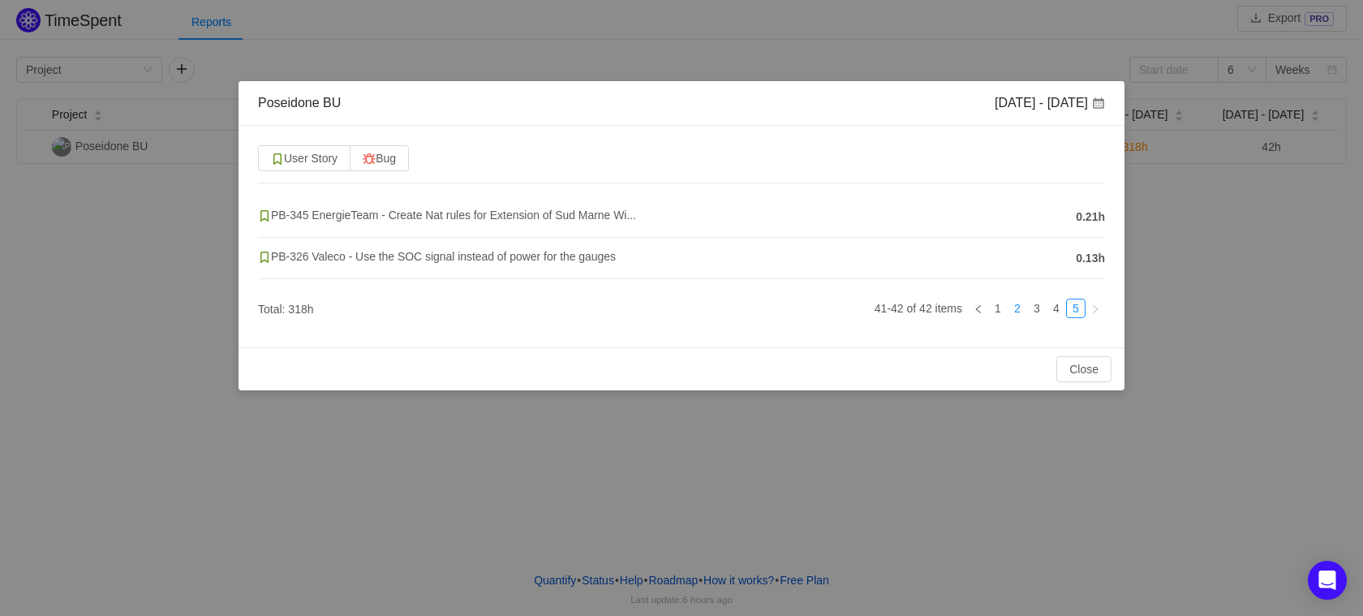
click at [1020, 300] on link "2" at bounding box center [1018, 308] width 18 height 18
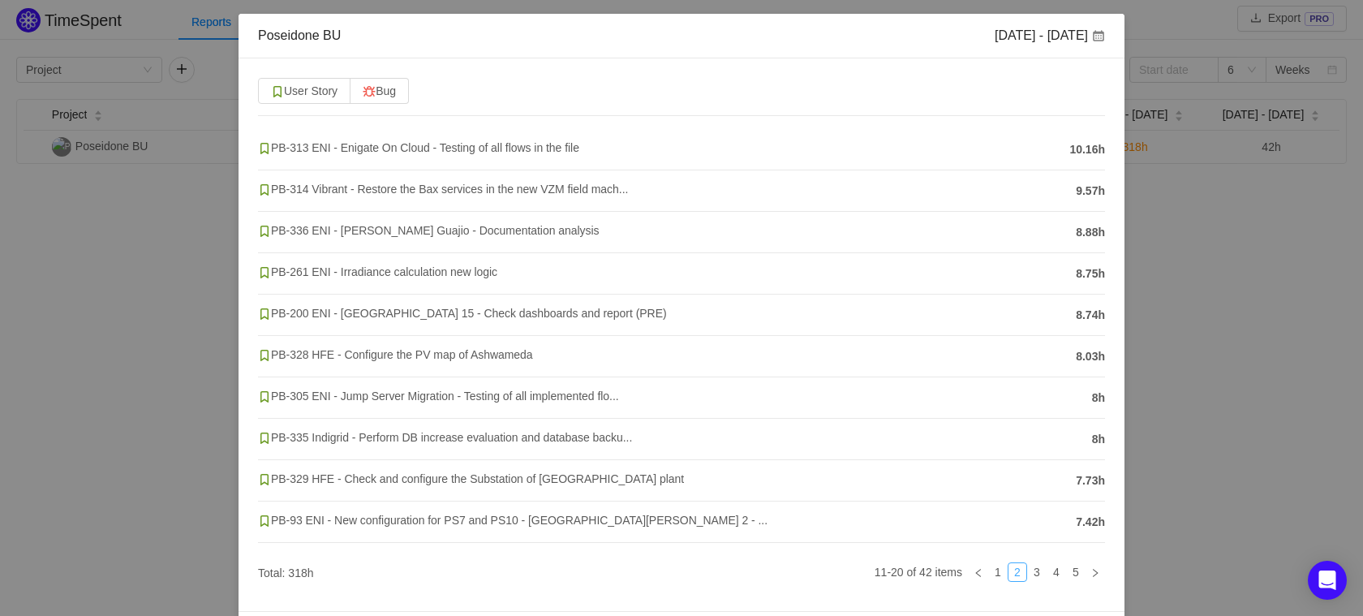
scroll to position [125, 0]
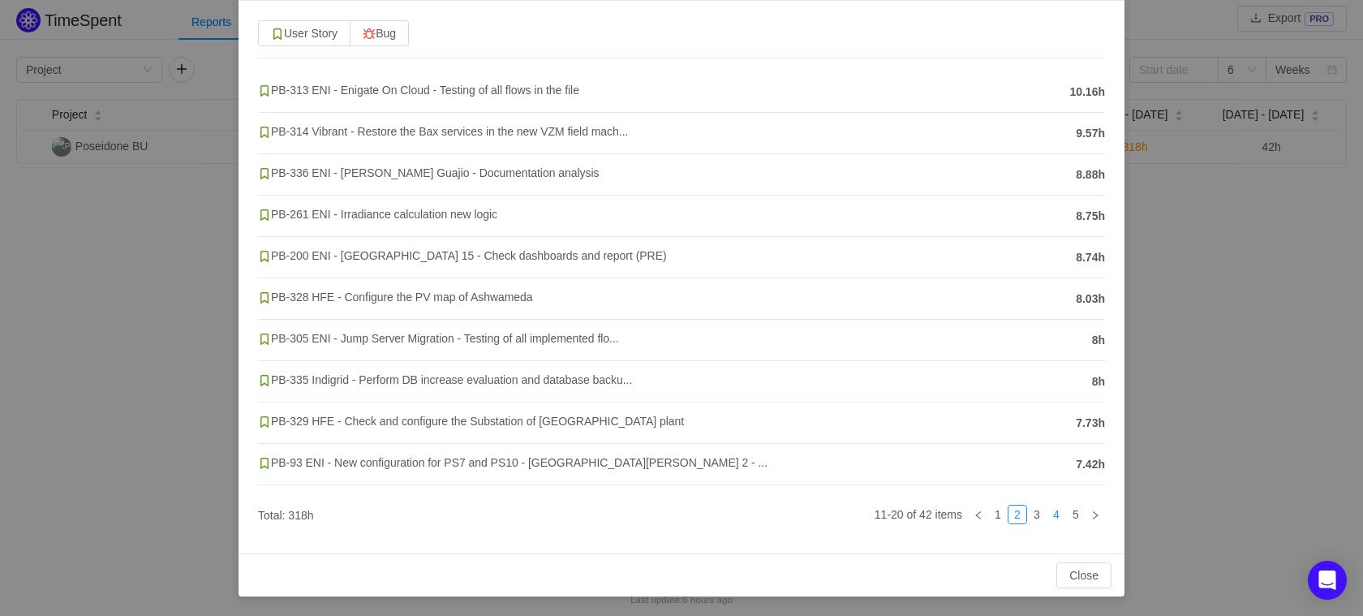
click at [1048, 510] on link "4" at bounding box center [1057, 515] width 18 height 18
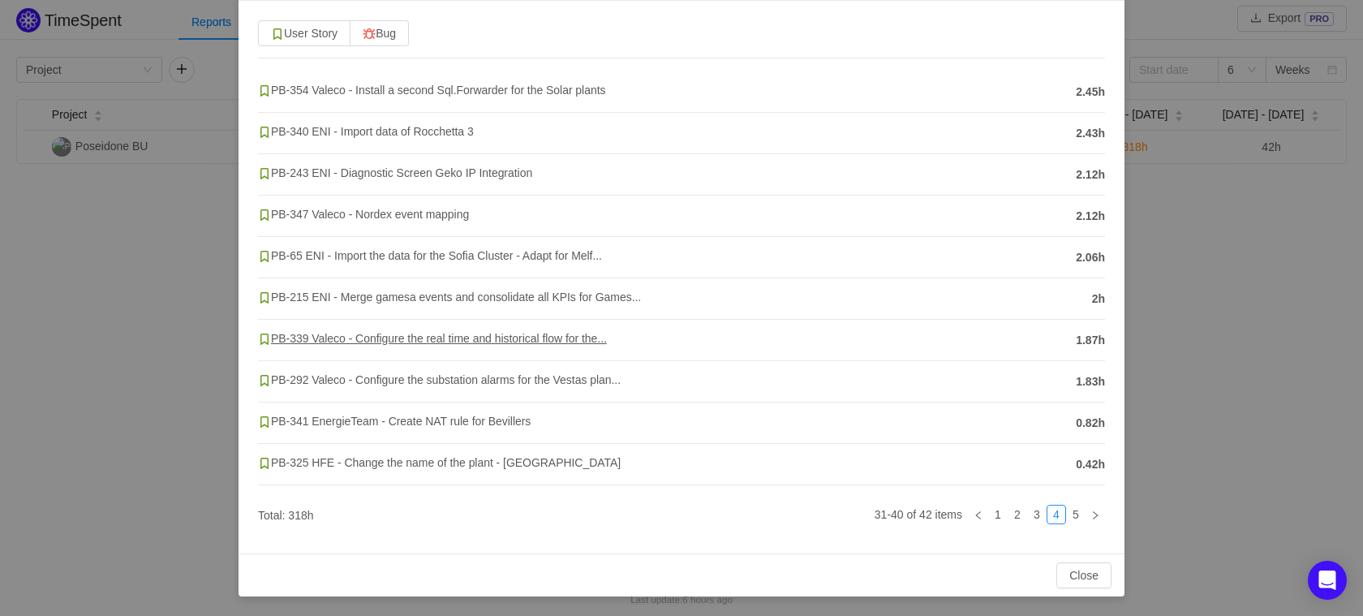
click at [420, 335] on span "PB-339 Valeco - Configure the real time and historical flow for the..." at bounding box center [432, 338] width 349 height 13
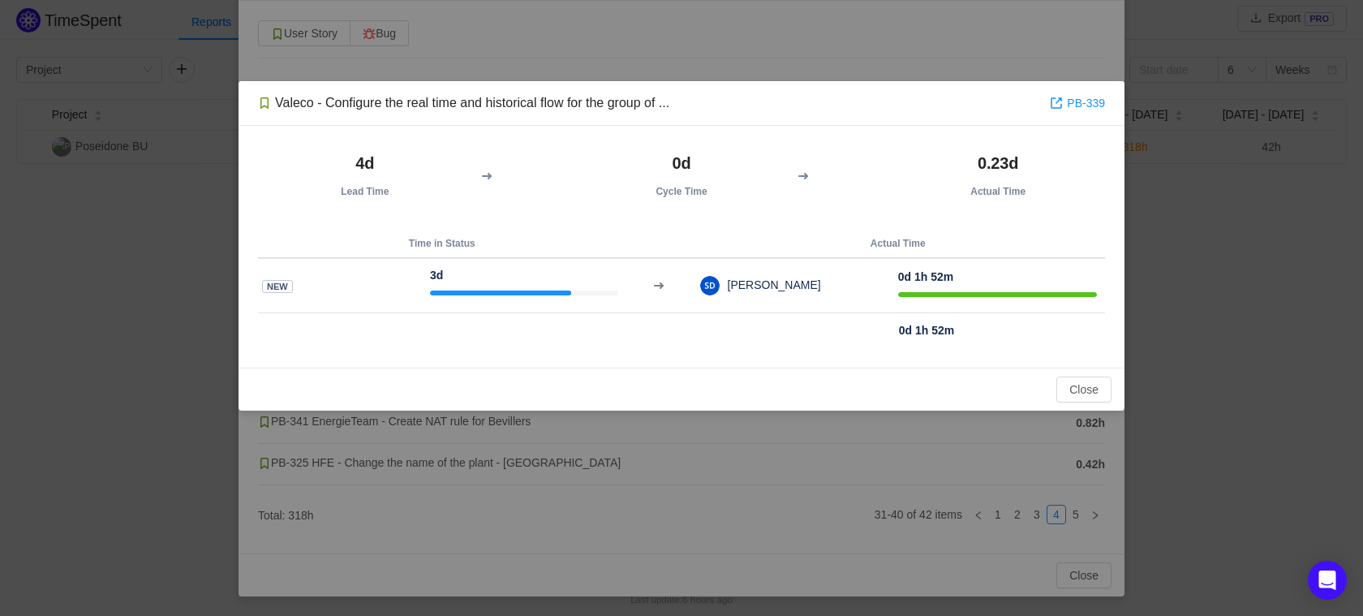
click at [138, 258] on div "Valeco - Configure the real time and historical flow for the group of ... PB-33…" at bounding box center [681, 308] width 1363 height 616
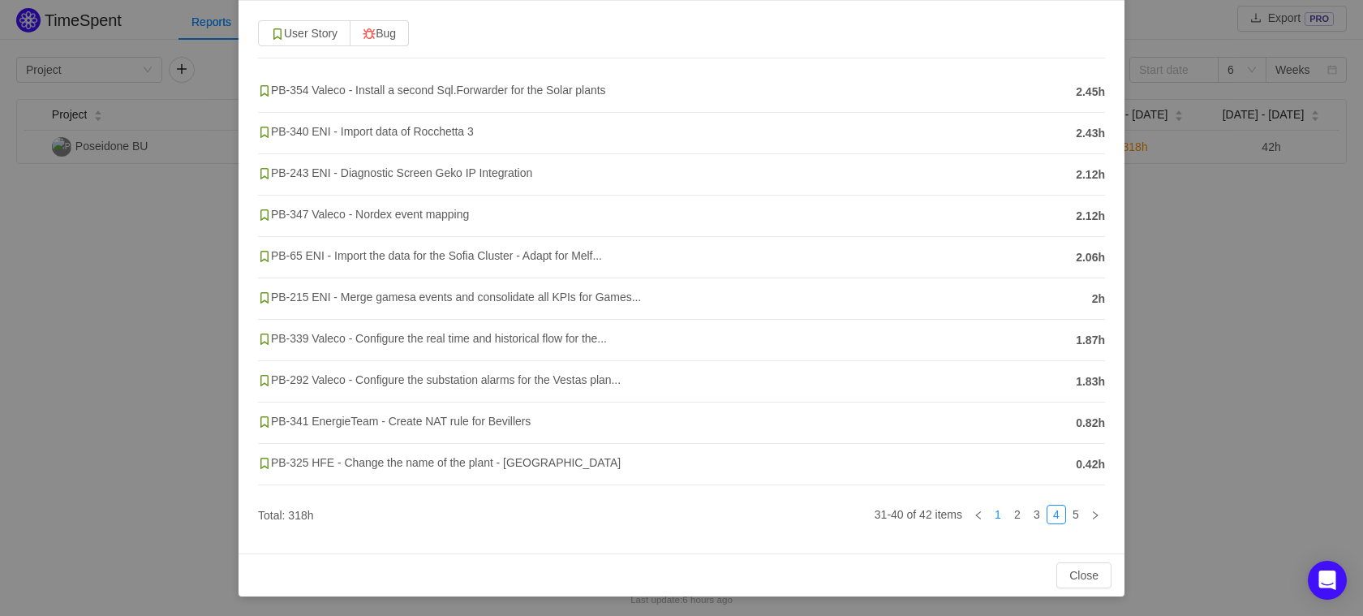
click at [989, 519] on link "1" at bounding box center [998, 515] width 18 height 18
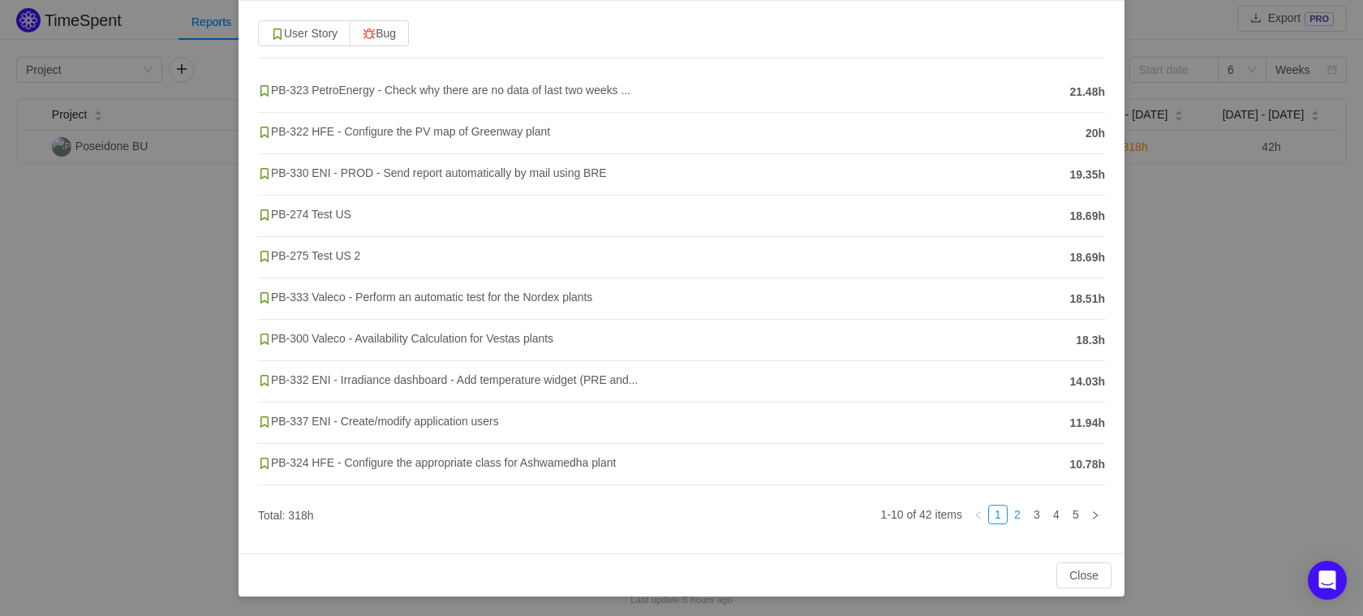
click at [1012, 522] on link "2" at bounding box center [1018, 515] width 18 height 18
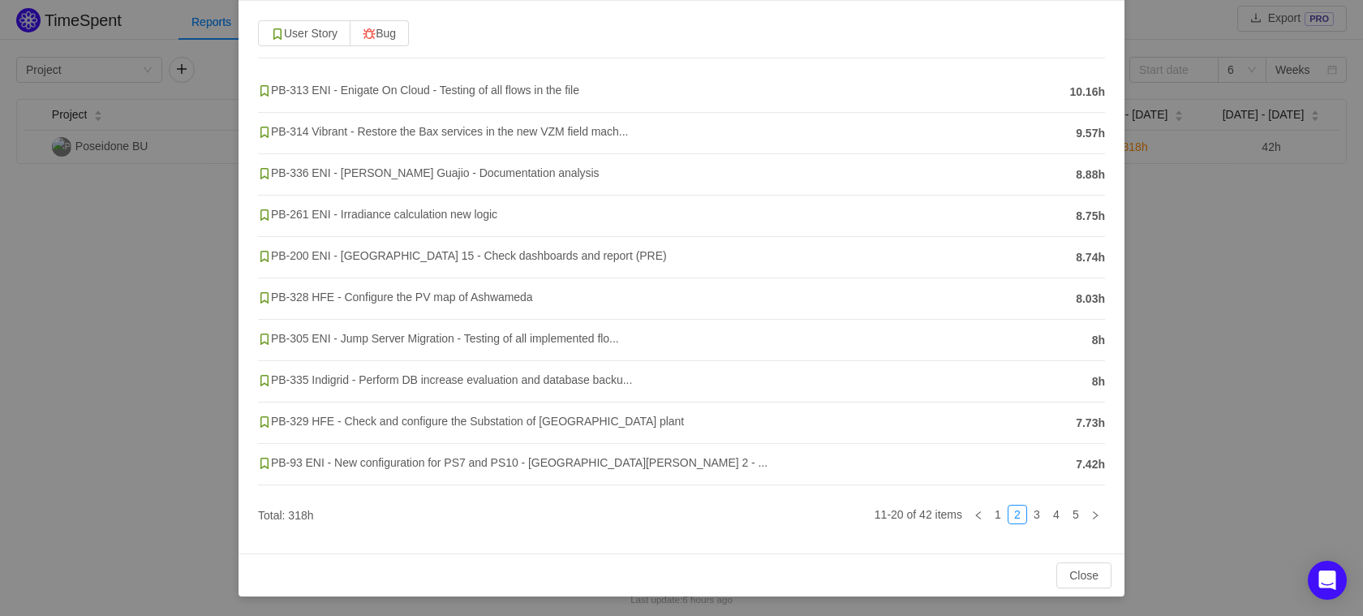
drag, startPoint x: 427, startPoint y: 471, endPoint x: 411, endPoint y: 385, distance: 87.5
click at [427, 472] on div "PB-93 ENI - New configuration for PS7 and PS10 - [GEOGRAPHIC_DATA][PERSON_NAME]…" at bounding box center [663, 464] width 810 height 21
click at [1100, 574] on button "Close" at bounding box center [1084, 575] width 55 height 26
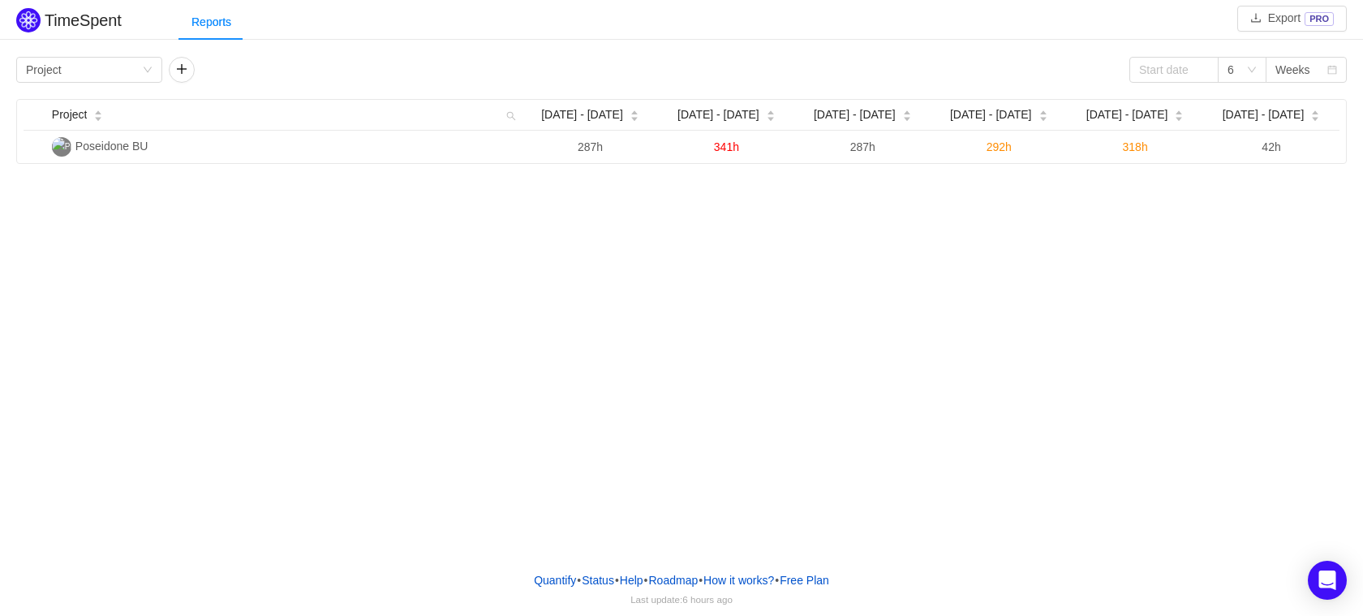
scroll to position [44, 0]
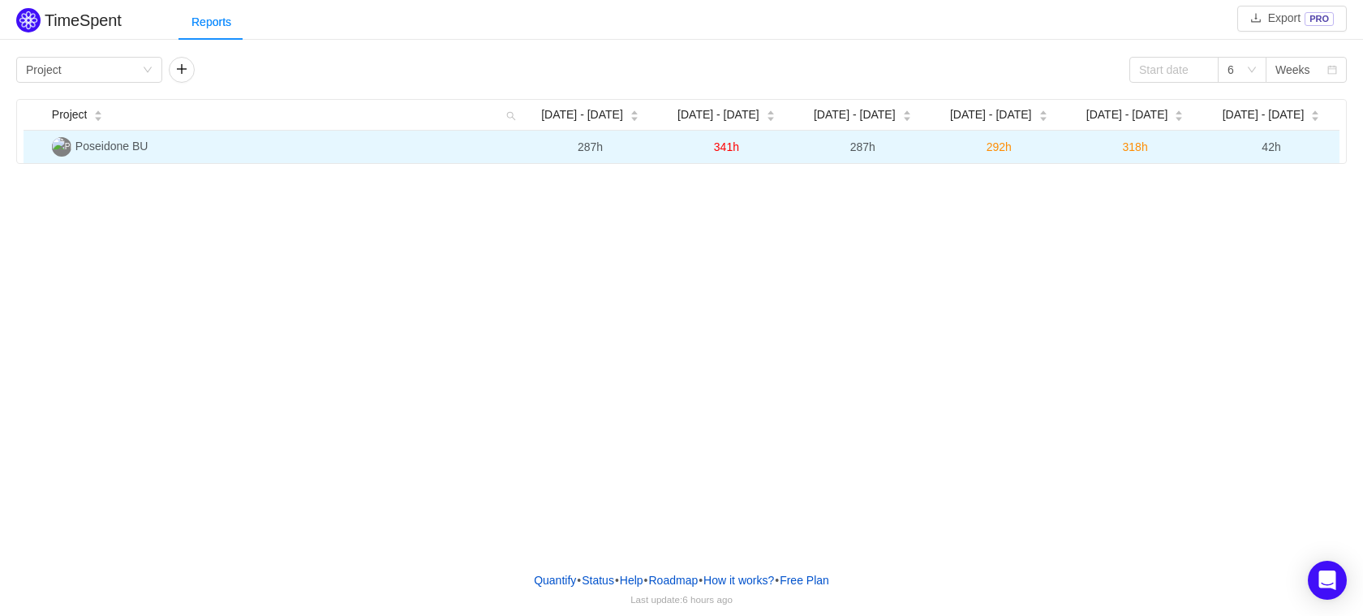
click at [1001, 145] on span "292h" at bounding box center [999, 146] width 25 height 13
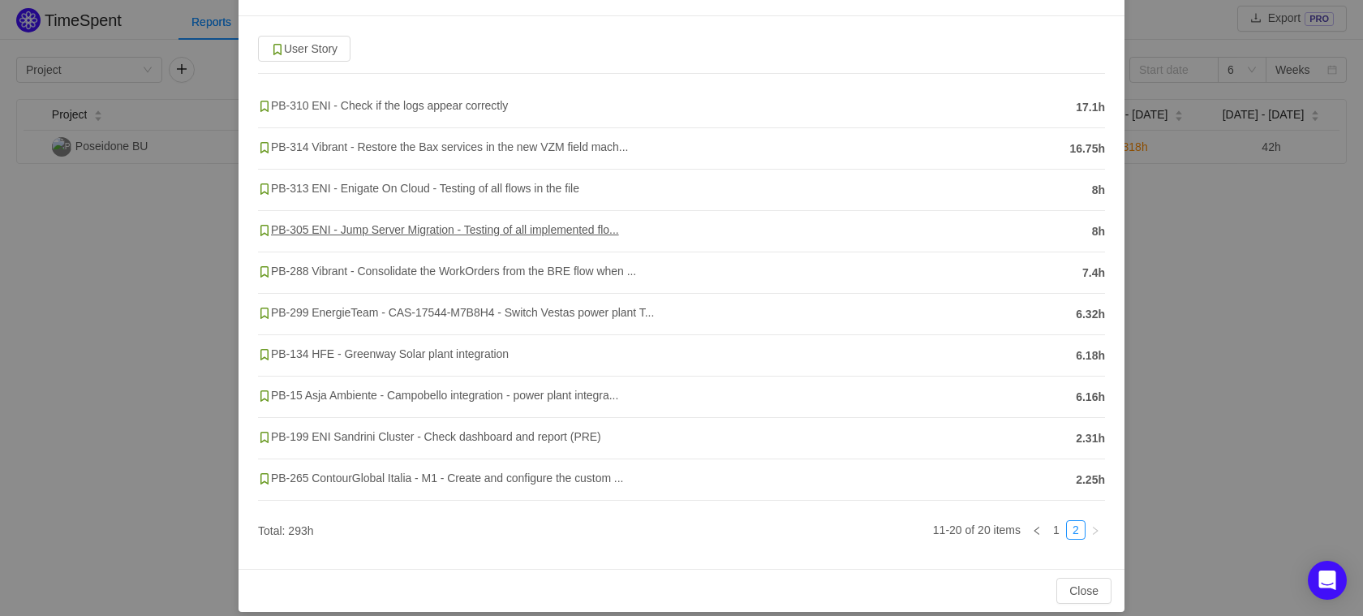
scroll to position [125, 0]
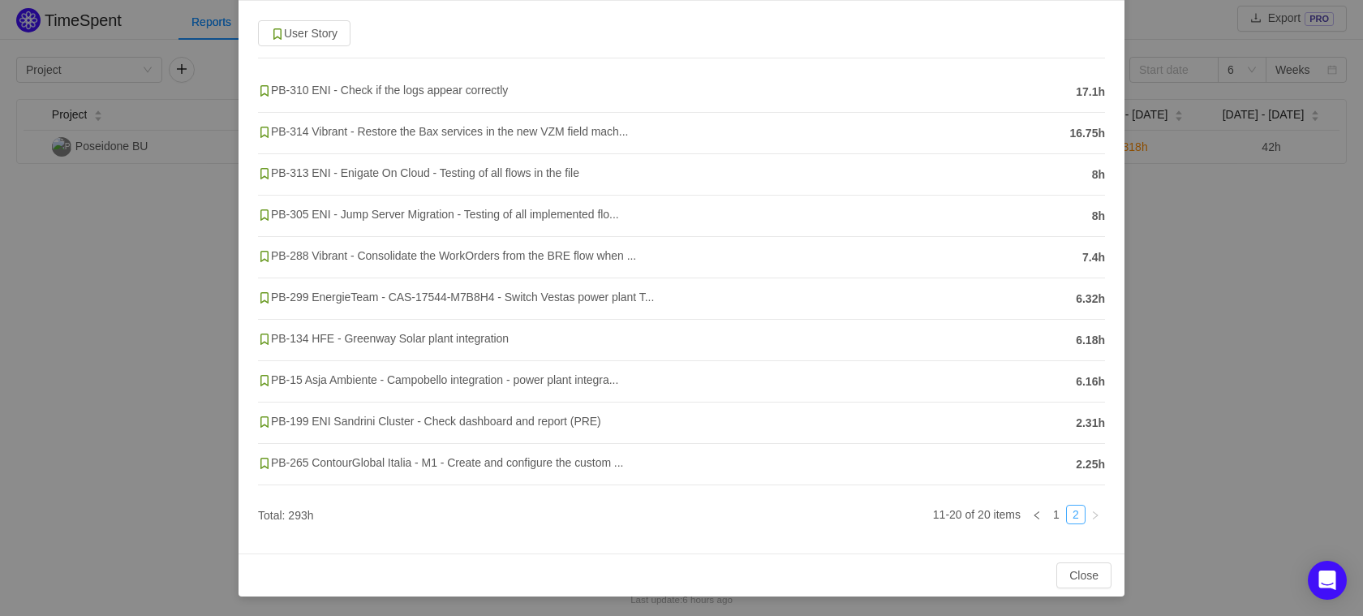
click at [1067, 522] on link "2" at bounding box center [1076, 515] width 18 height 18
click at [1048, 514] on link "1" at bounding box center [1057, 515] width 18 height 18
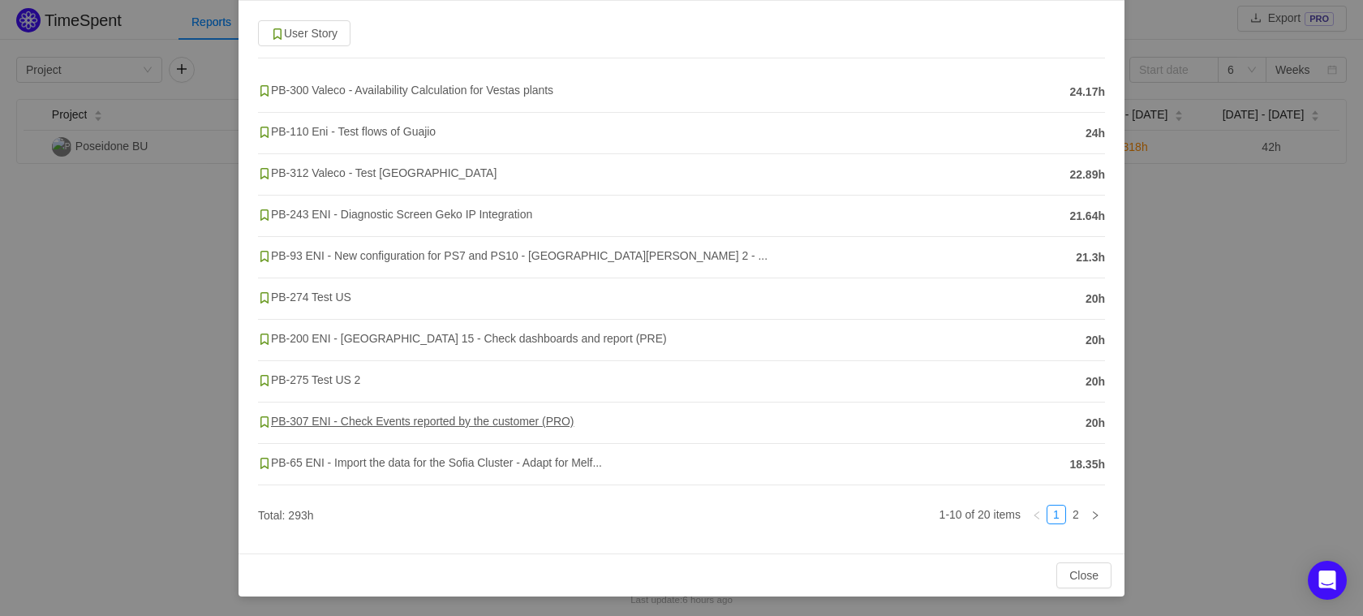
click at [390, 426] on span "PB-307 ENI - Check Events reported by the customer (PRO)" at bounding box center [416, 421] width 316 height 13
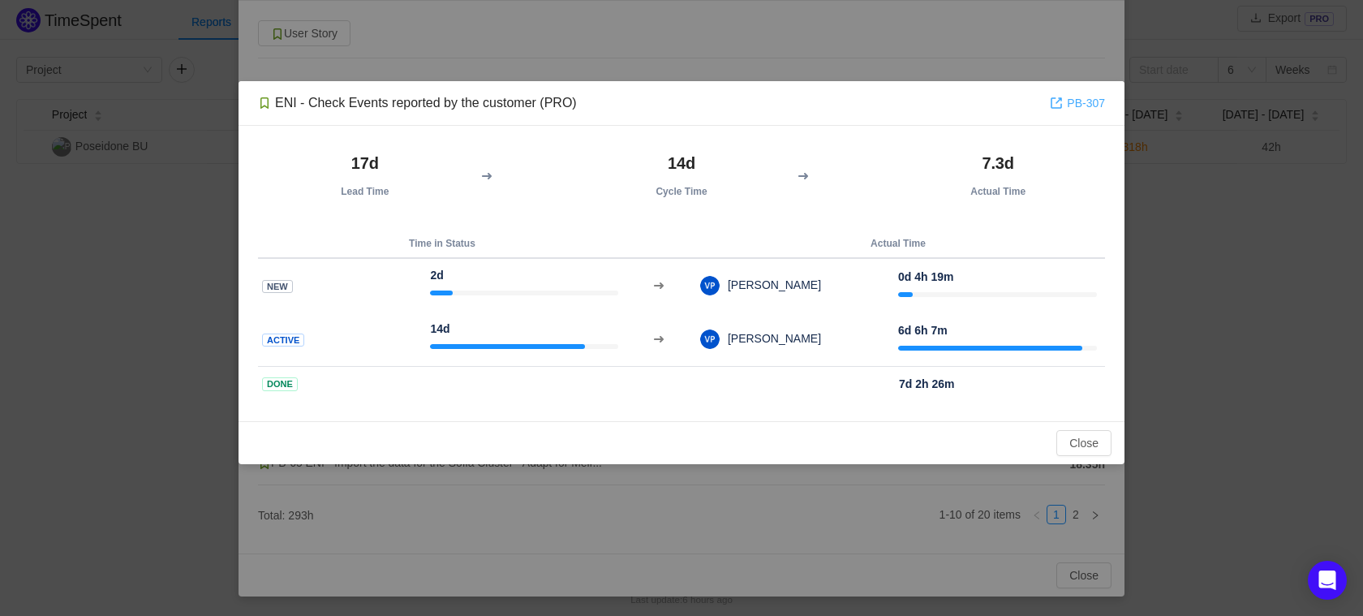
click at [1087, 105] on link "PB-307" at bounding box center [1077, 103] width 55 height 18
